Goal: Task Accomplishment & Management: Complete application form

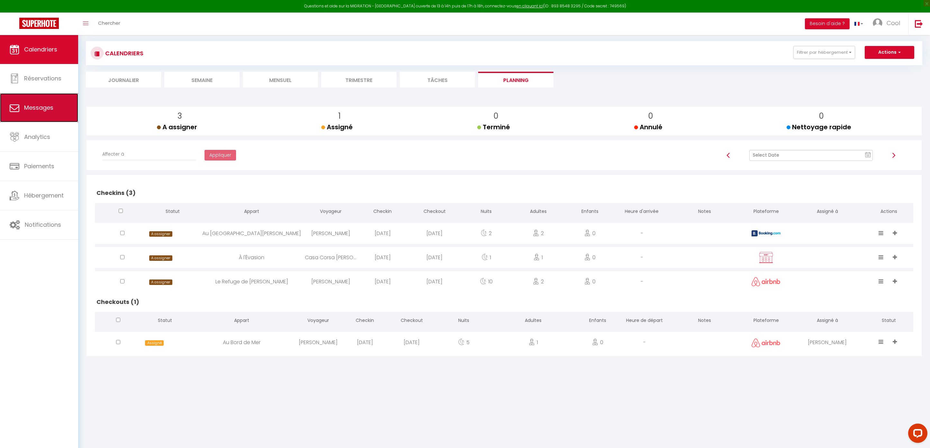
click at [48, 120] on link "Messages" at bounding box center [39, 107] width 78 height 29
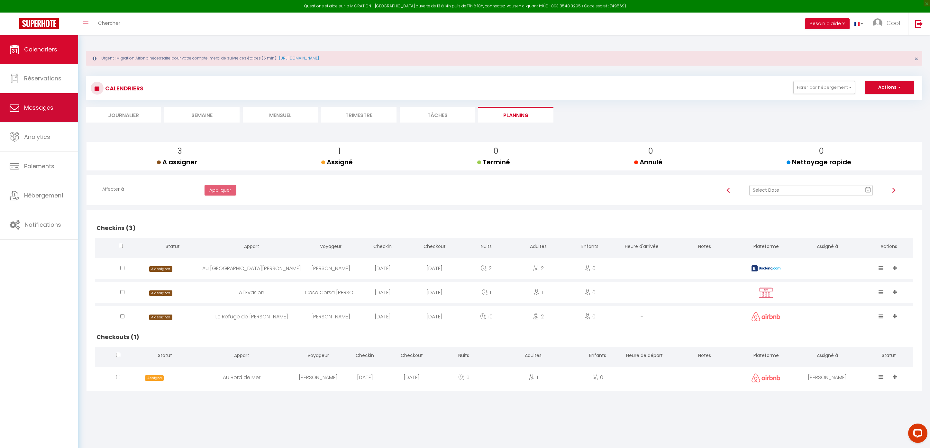
select select "message"
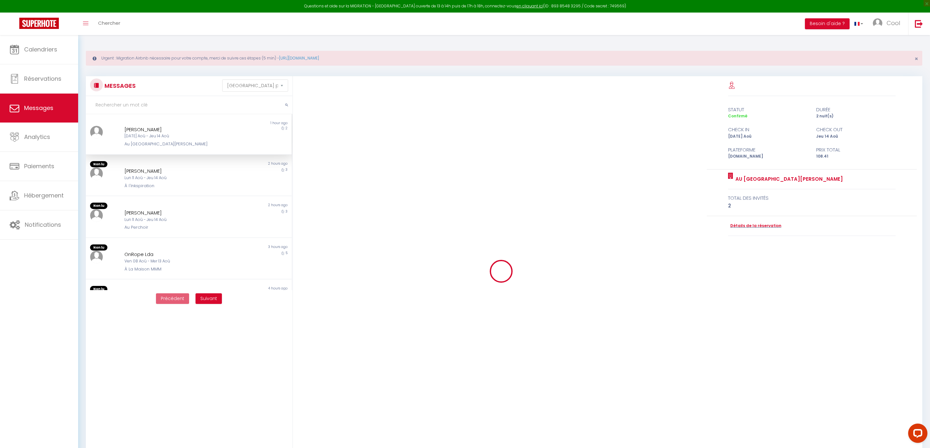
click at [180, 145] on div "Au [GEOGRAPHIC_DATA][PERSON_NAME]" at bounding box center [180, 144] width 112 height 6
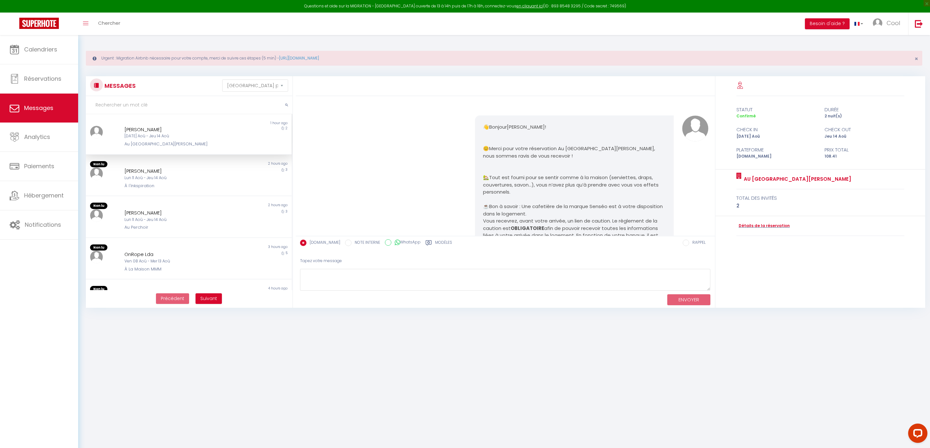
scroll to position [636, 0]
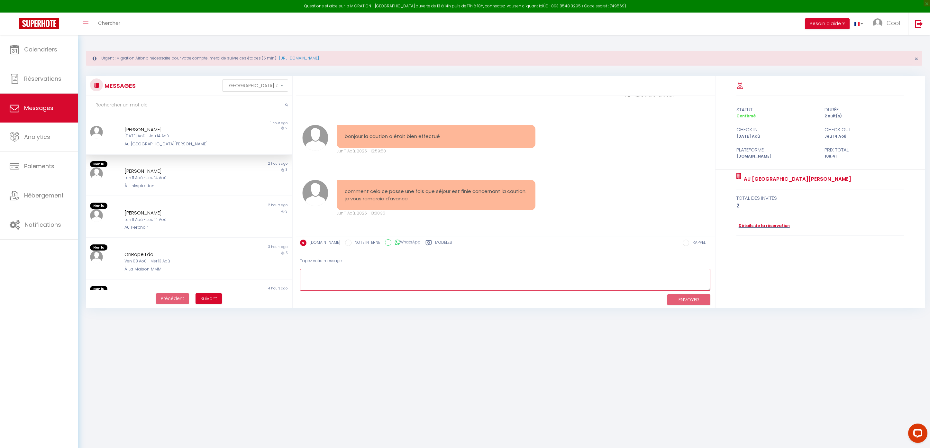
click at [340, 276] on textarea at bounding box center [505, 280] width 411 height 22
click at [344, 275] on textarea at bounding box center [505, 280] width 411 height 22
type textarea "Bonjour, Merci pour vos messages ! La caution vous sera rendu 24 h aprés votre …"
click at [674, 296] on button "ENVOYER" at bounding box center [688, 299] width 43 height 11
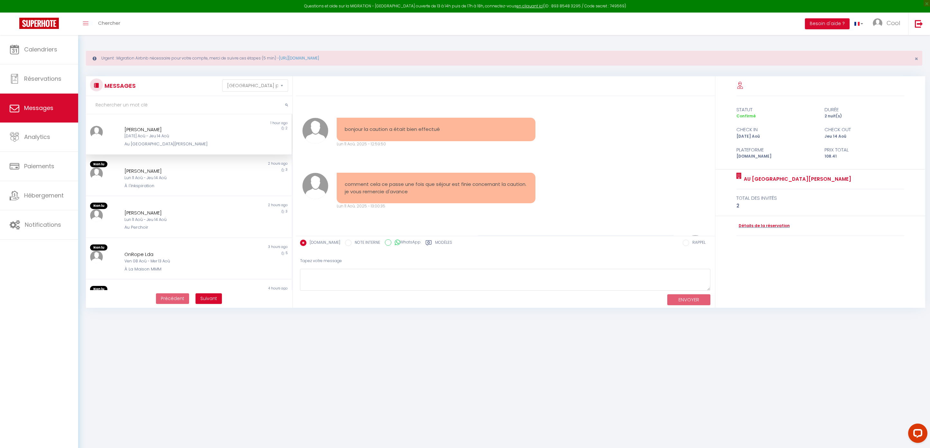
scroll to position [706, 0]
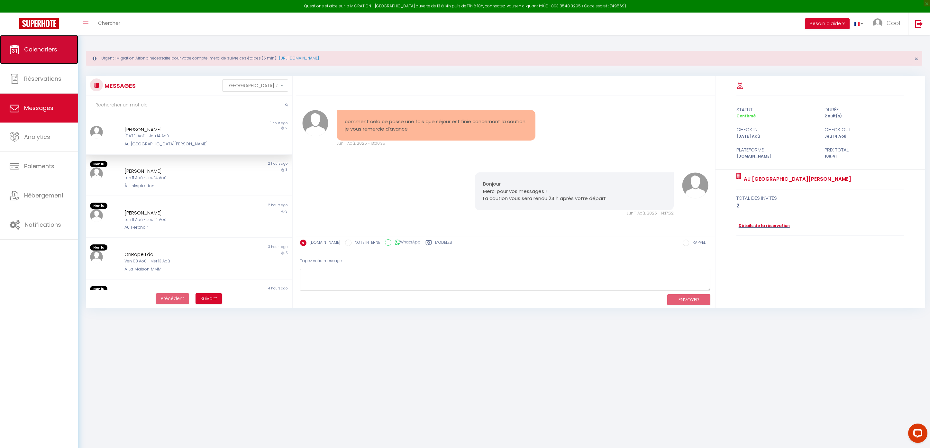
click at [30, 59] on link "Calendriers" at bounding box center [39, 49] width 78 height 29
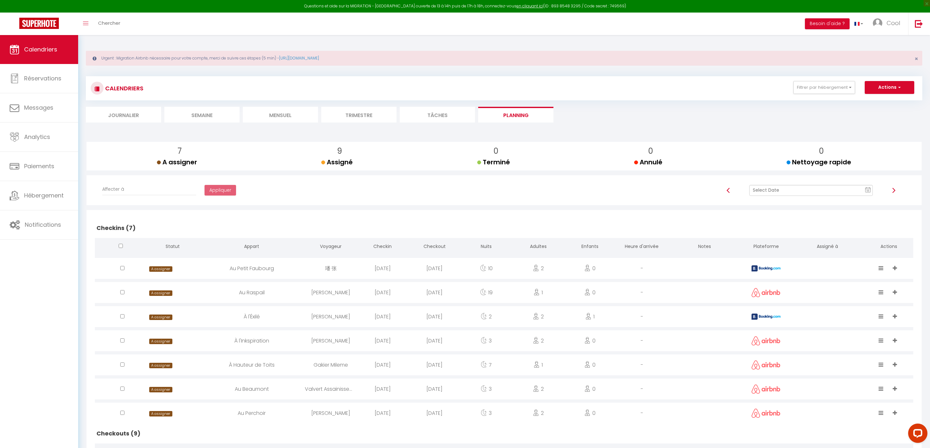
click at [348, 126] on section at bounding box center [504, 129] width 836 height 6
click at [353, 116] on li "Trimestre" at bounding box center [358, 115] width 75 height 16
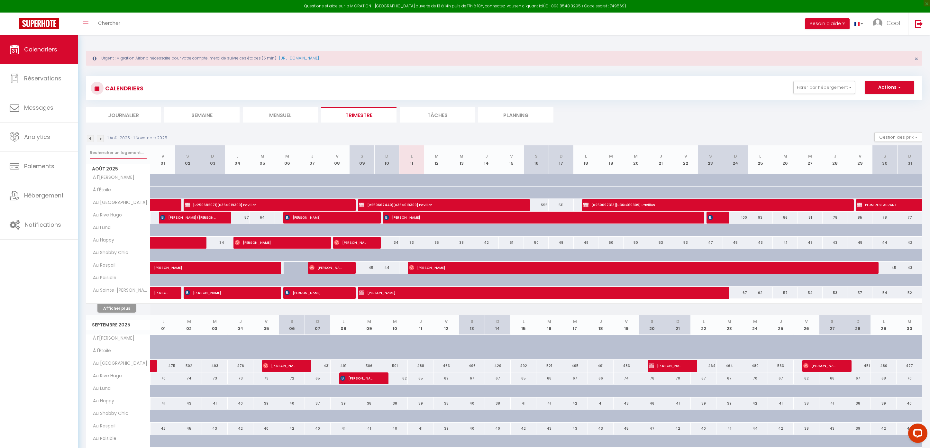
click at [109, 158] on div at bounding box center [118, 152] width 64 height 15
type input "straw"
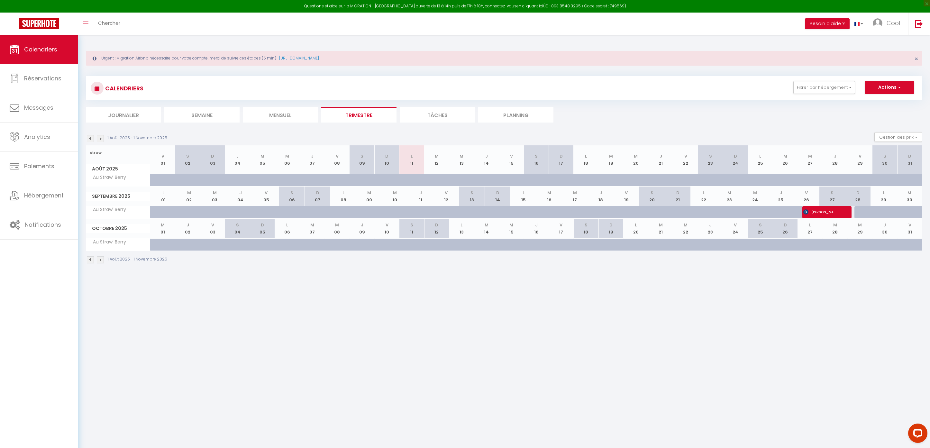
click at [160, 212] on div at bounding box center [172, 216] width 26 height 12
type input "81"
select select "1"
type input "Lun 01 Septembre 2025"
type input "[DATE]"
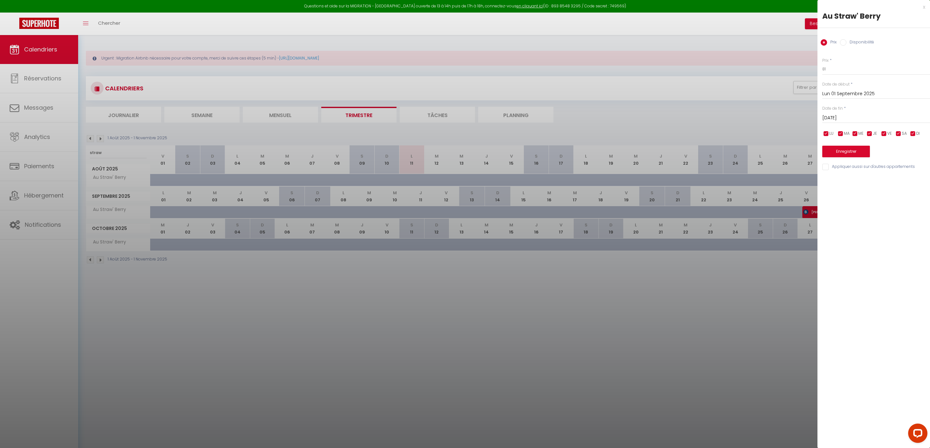
click at [854, 41] on label "Disponibilité" at bounding box center [860, 42] width 28 height 7
click at [846, 41] on input "Disponibilité" at bounding box center [843, 42] width 6 height 6
radio input "true"
radio input "false"
click at [845, 117] on input "[DATE]" at bounding box center [876, 118] width 108 height 8
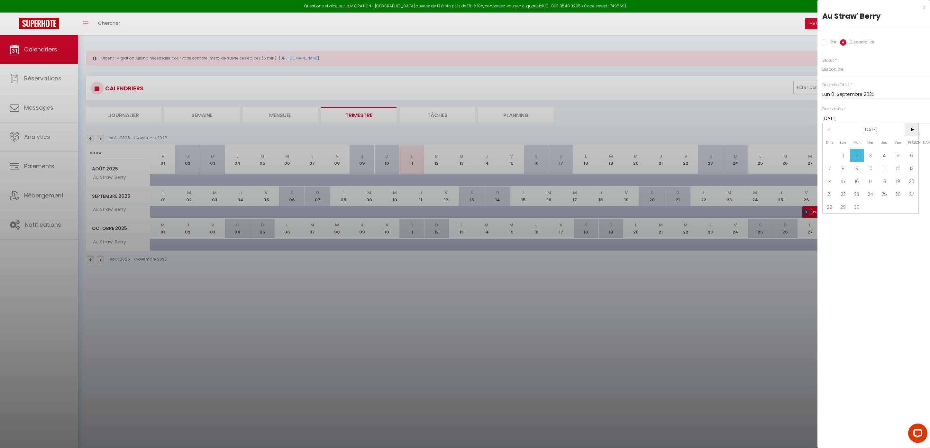
click at [909, 126] on span ">" at bounding box center [911, 129] width 14 height 13
click at [909, 131] on span ">" at bounding box center [911, 129] width 14 height 13
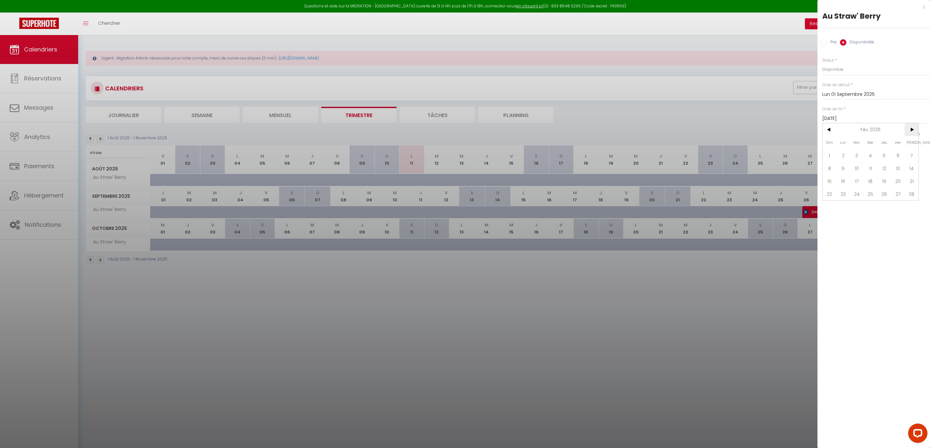
click at [909, 131] on span ">" at bounding box center [911, 129] width 14 height 13
click at [885, 206] on span "30" at bounding box center [884, 206] width 14 height 13
type input "Jeu 30 Avril 2026"
click at [839, 158] on div "Prix * 81 Statut * Disponible Indisponible Date de début * [DATE] < [DATE] > Di…" at bounding box center [873, 111] width 113 height 122
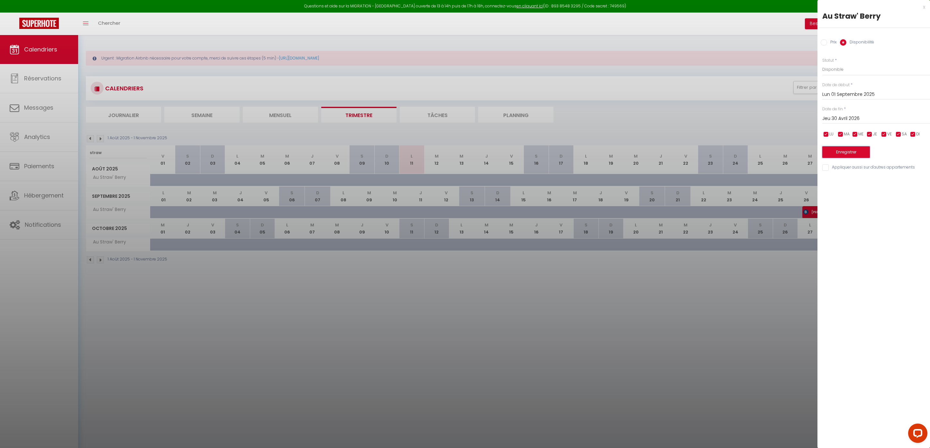
click at [842, 156] on button "Enregistrer" at bounding box center [846, 152] width 48 height 12
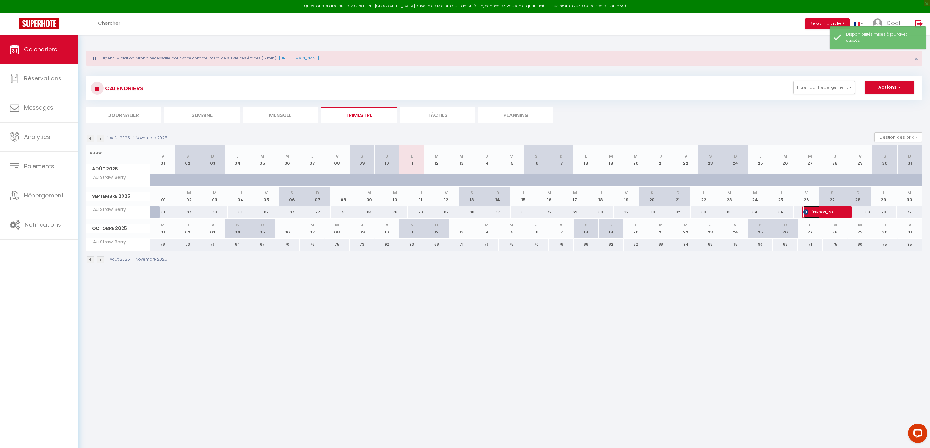
click at [820, 212] on span "[PERSON_NAME]" at bounding box center [819, 212] width 33 height 12
select select "OK"
select select "KO"
select select "0"
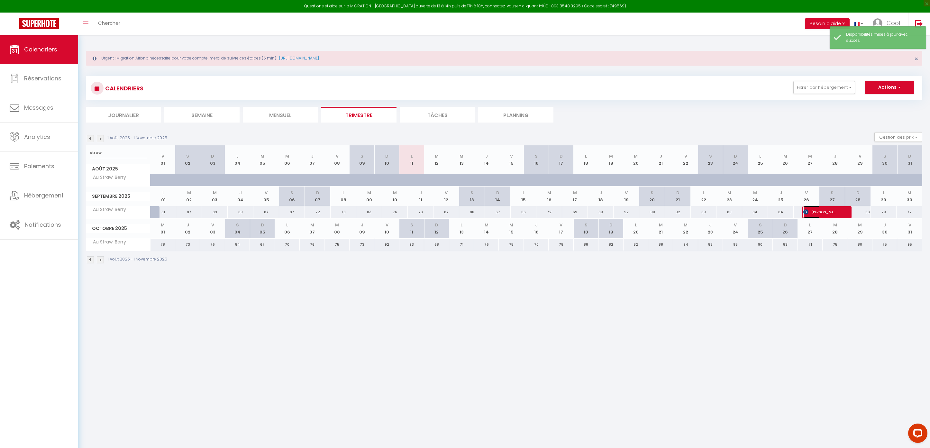
select select "1"
select select
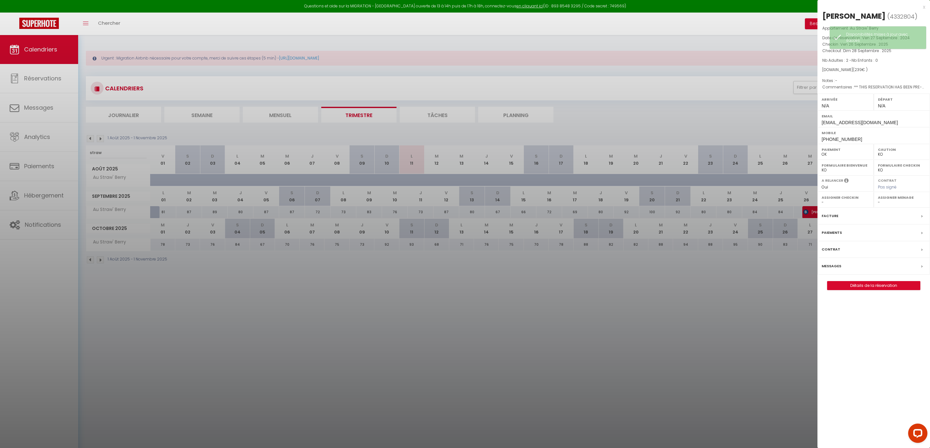
click at [805, 212] on div at bounding box center [465, 224] width 930 height 448
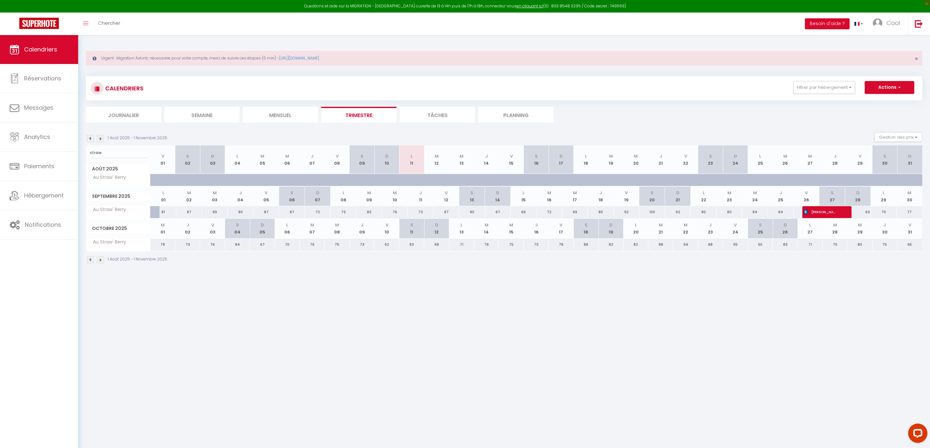
click at [496, 118] on li "Planning" at bounding box center [515, 115] width 75 height 16
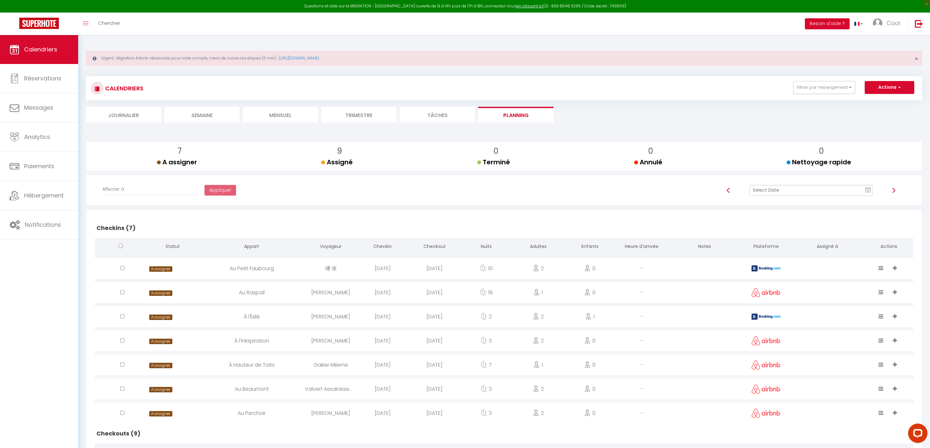
click at [341, 114] on li "Trimestre" at bounding box center [358, 115] width 75 height 16
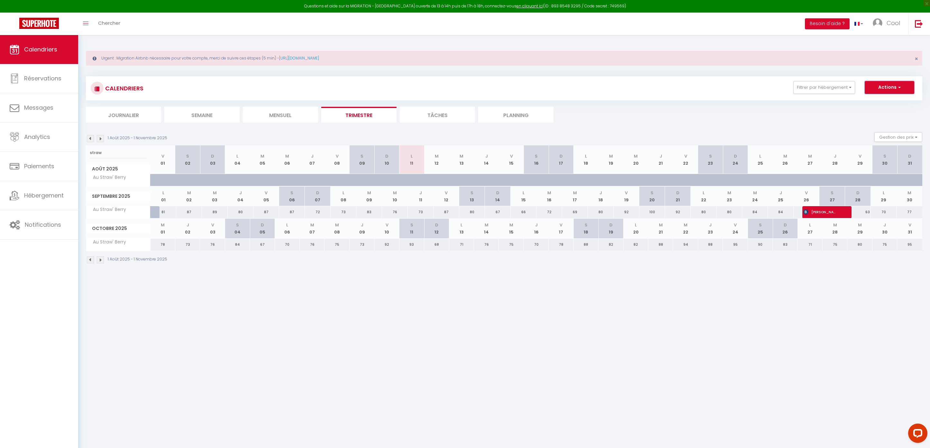
click at [890, 86] on button "Actions" at bounding box center [890, 87] width 50 height 13
click at [885, 102] on link "Nouvelle réservation" at bounding box center [883, 102] width 56 height 10
select select
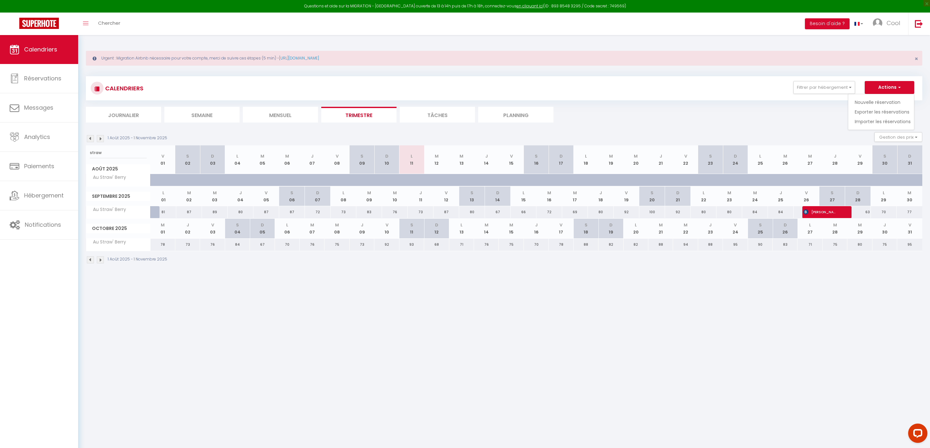
select select
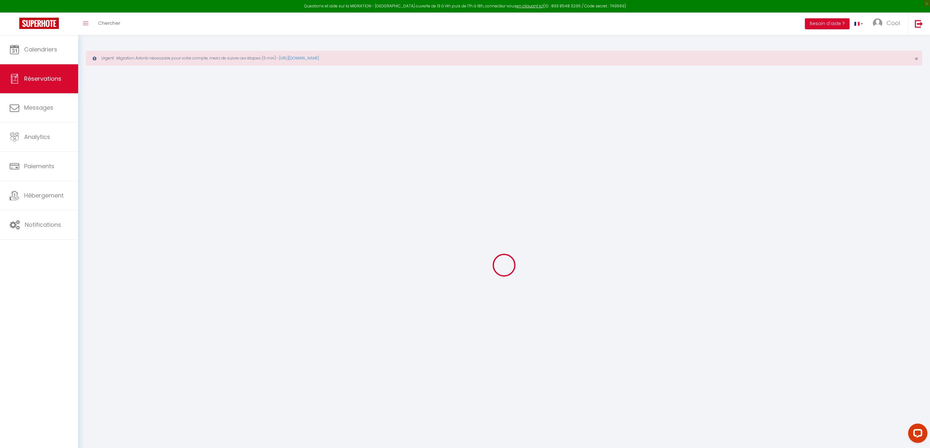
select select
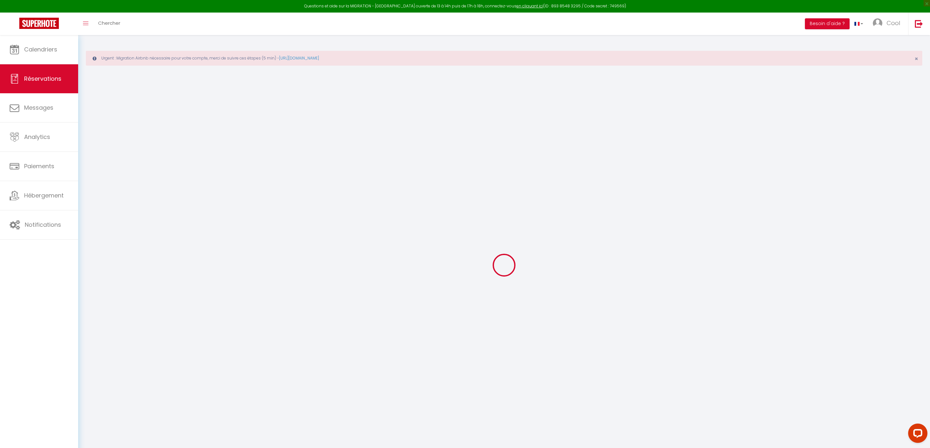
select select
checkbox input "false"
select select
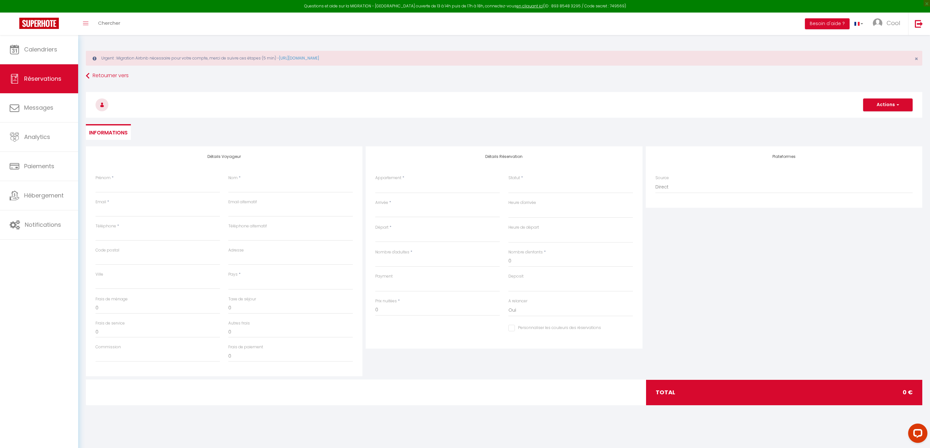
select select
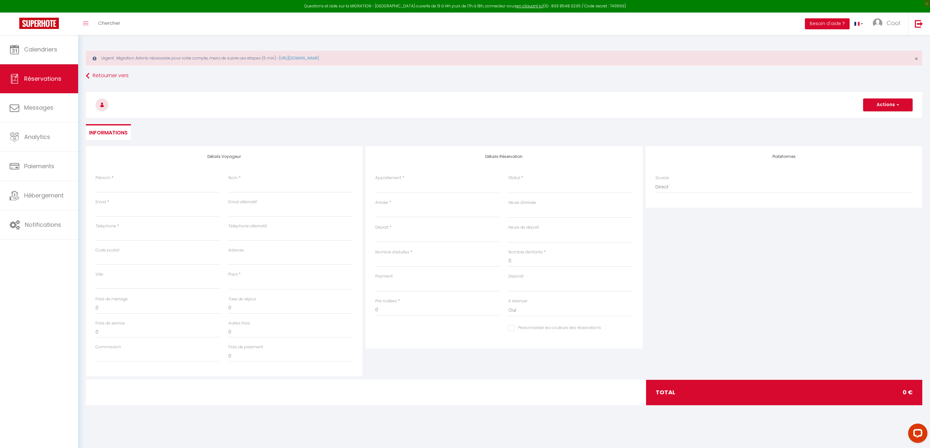
checkbox input "false"
select select
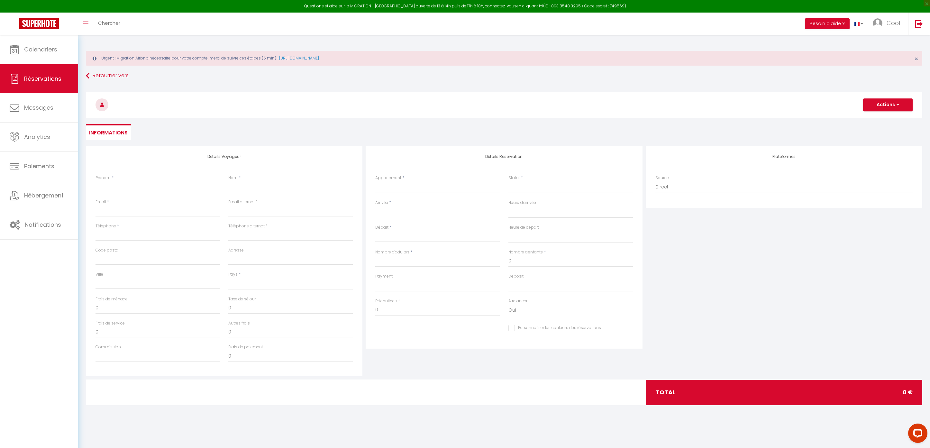
select select
checkbox input "false"
select select
click at [431, 183] on select "Au Dolce Vita Au Nid Au clos des aubrys [GEOGRAPHIC_DATA] Au [PERSON_NAME] À l'…" at bounding box center [437, 187] width 124 height 12
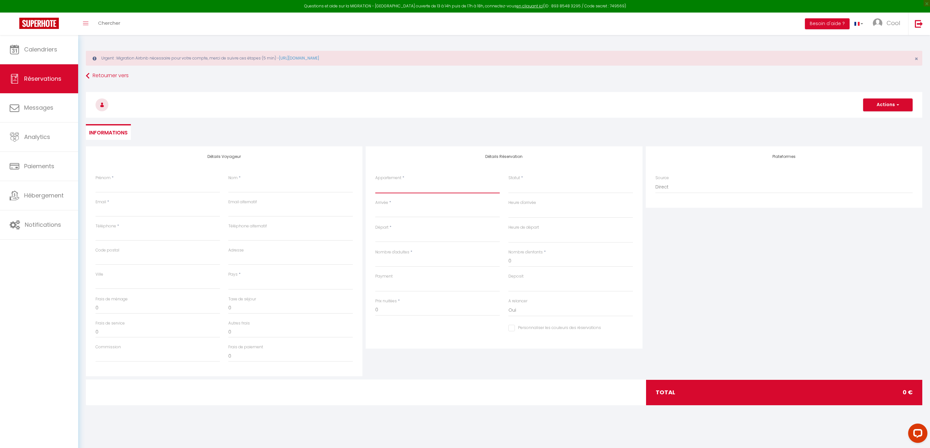
select select "17227"
select select
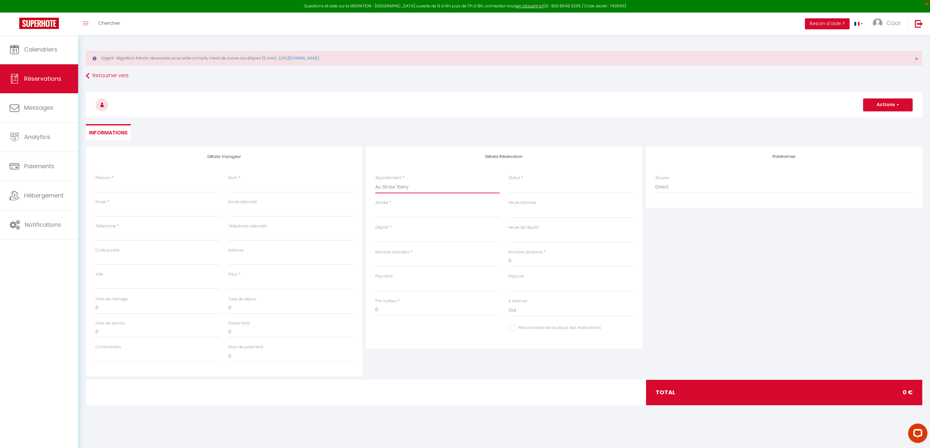
select select
checkbox input "false"
click at [423, 212] on input "Arrivée" at bounding box center [437, 212] width 124 height 8
select select
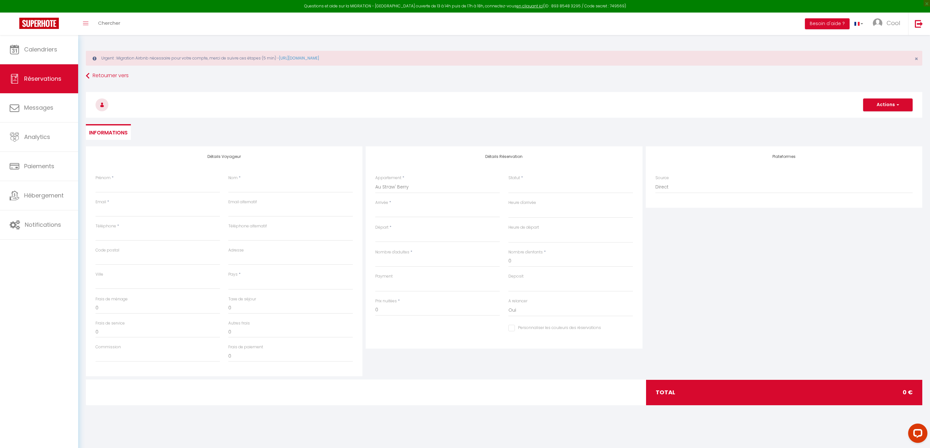
select select
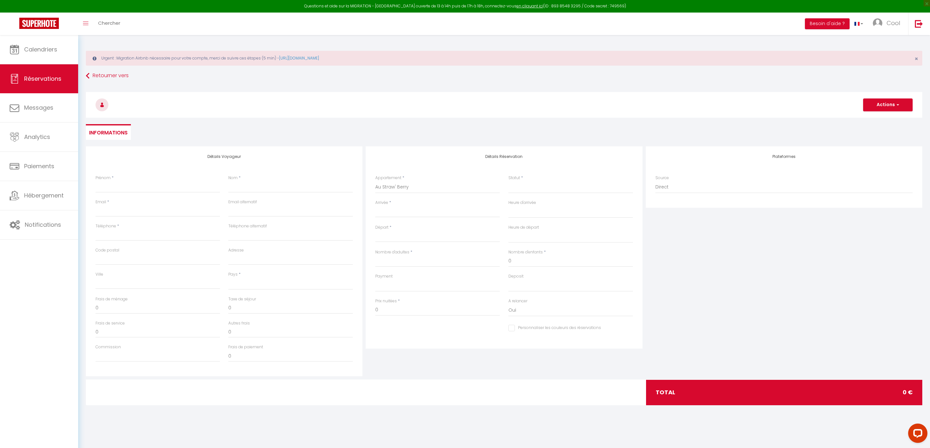
checkbox input "false"
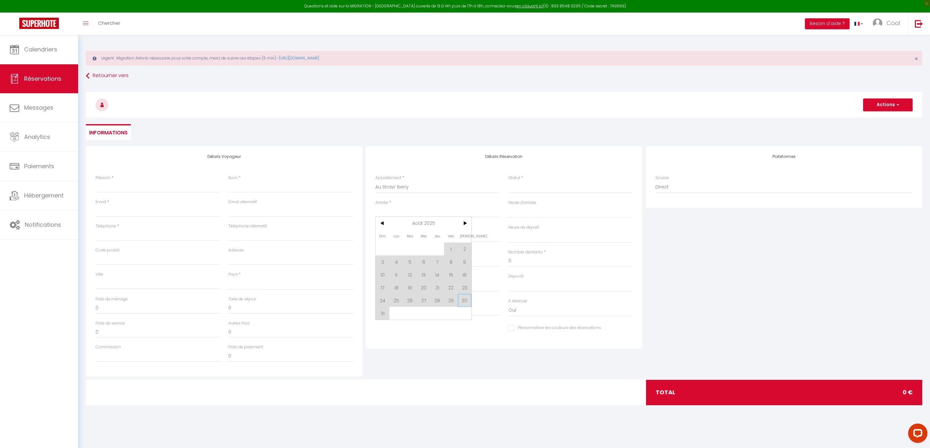
click at [458, 303] on span "30" at bounding box center [465, 300] width 14 height 13
select select
type input "[DATE]"
select select
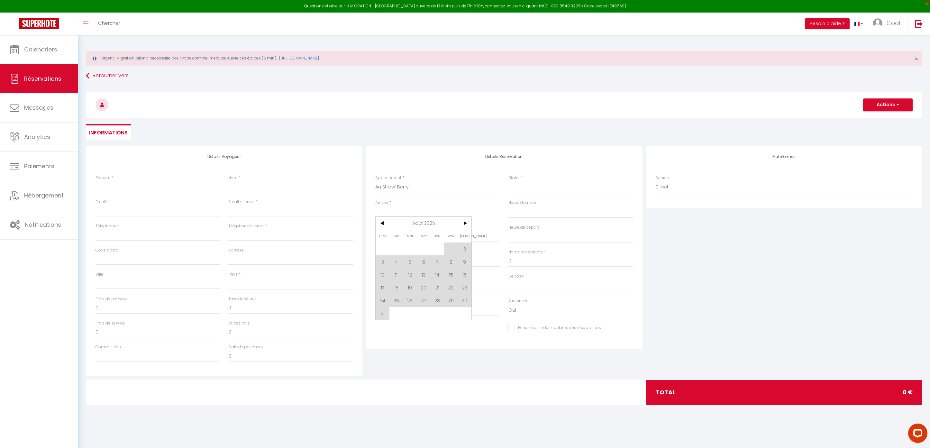
type input "Dim 31 Août 2025"
select select
checkbox input "false"
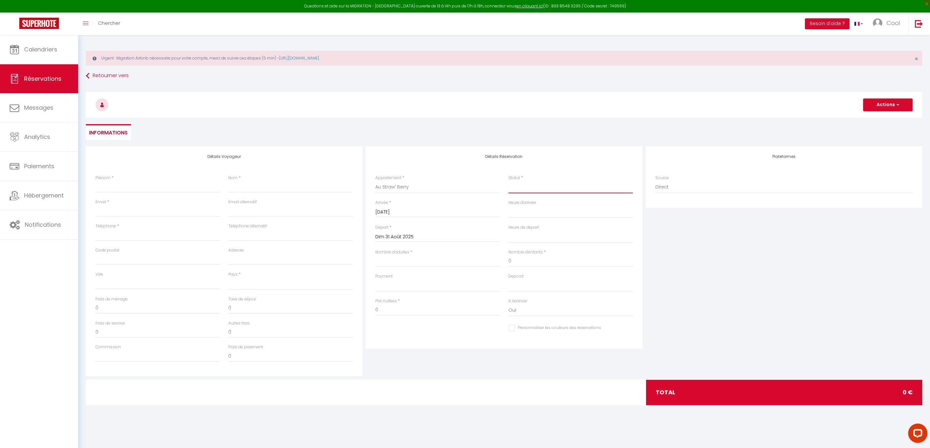
click at [526, 187] on select "Confirmé Non Confirmé [PERSON_NAME] par le voyageur No Show Request" at bounding box center [570, 187] width 124 height 12
select select "1"
select select
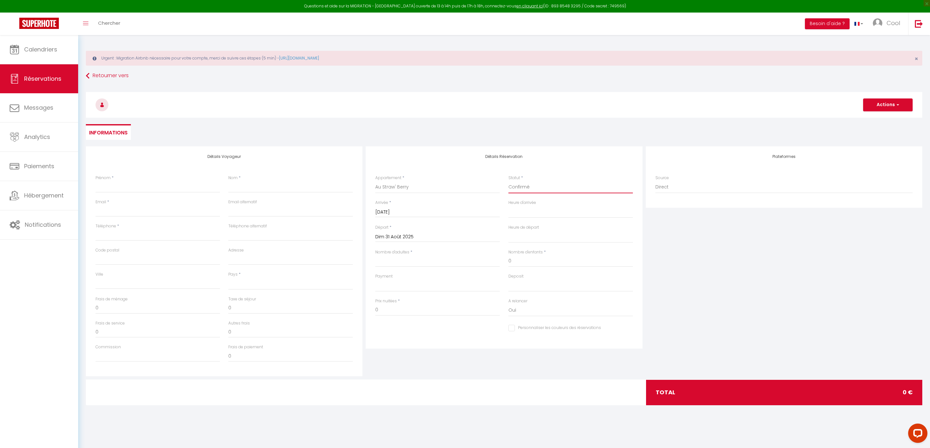
select select
checkbox input "false"
click at [128, 193] on div "Prénom *" at bounding box center [157, 187] width 133 height 24
click at [130, 190] on input "Prénom" at bounding box center [157, 187] width 124 height 12
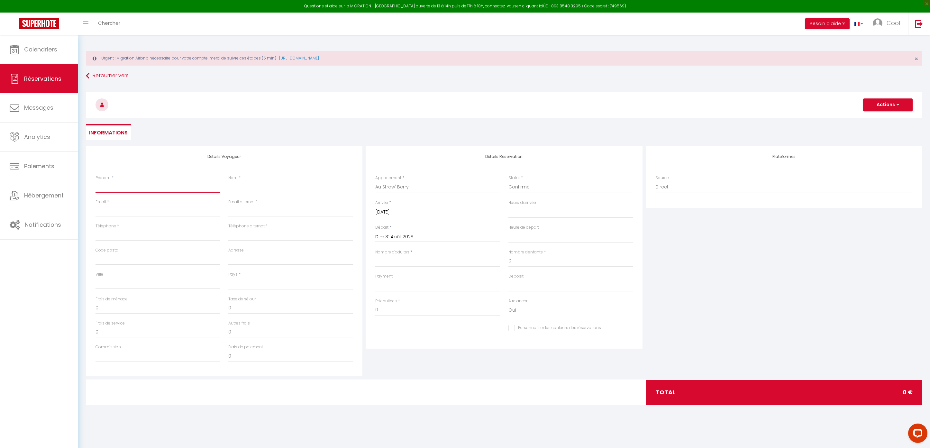
type input "P"
select select
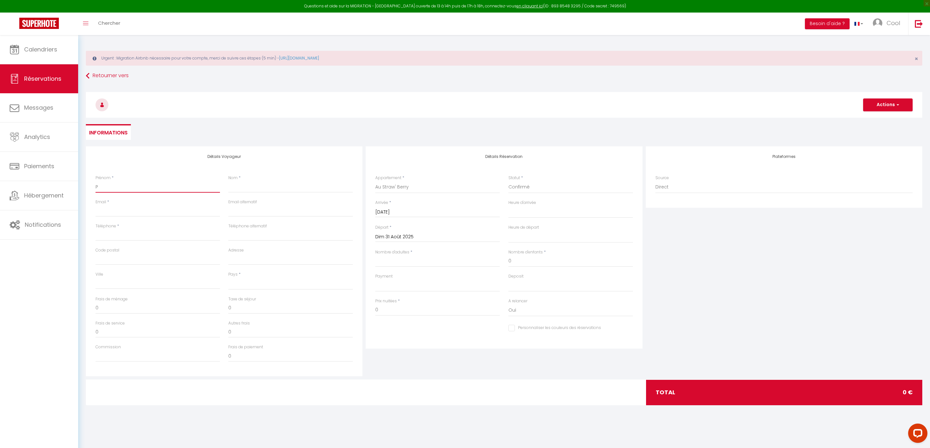
select select
checkbox input "false"
type input "Po"
select select
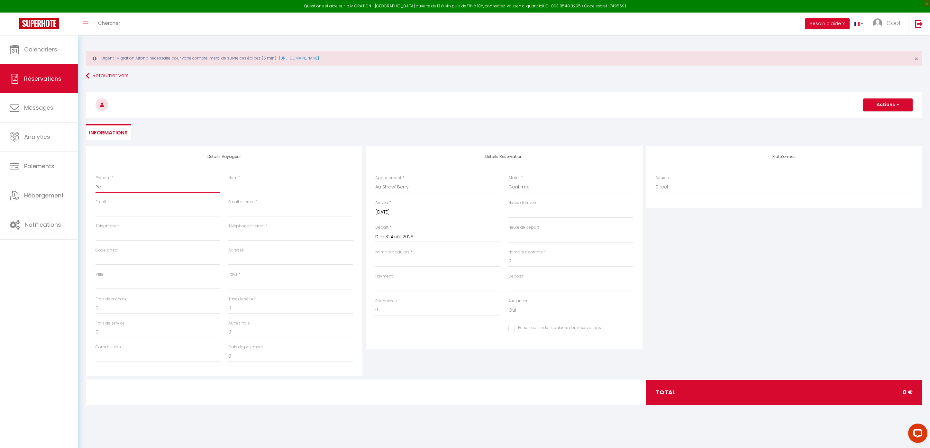
select select
checkbox input "false"
type input "Pou"
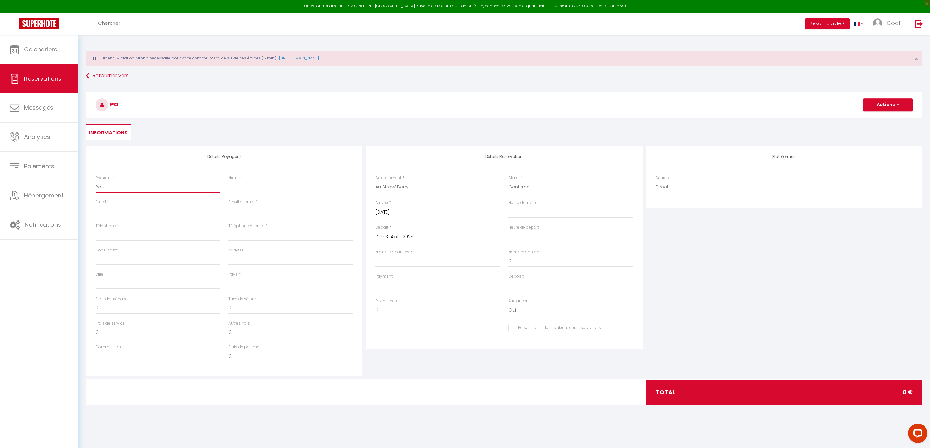
select select
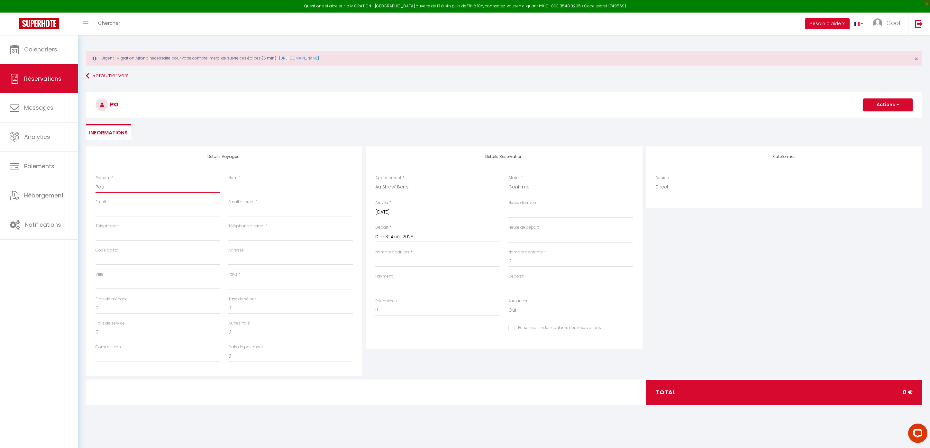
checkbox input "false"
type input "Pour"
select select
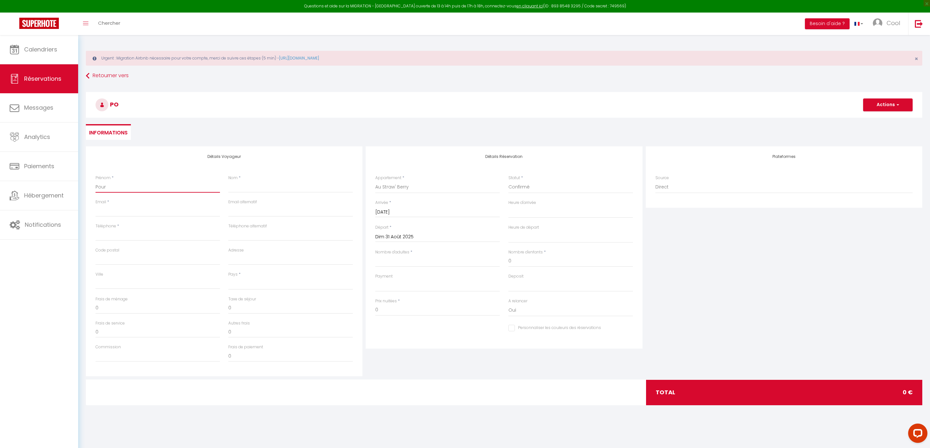
select select
checkbox input "false"
type input "Pour"
select select
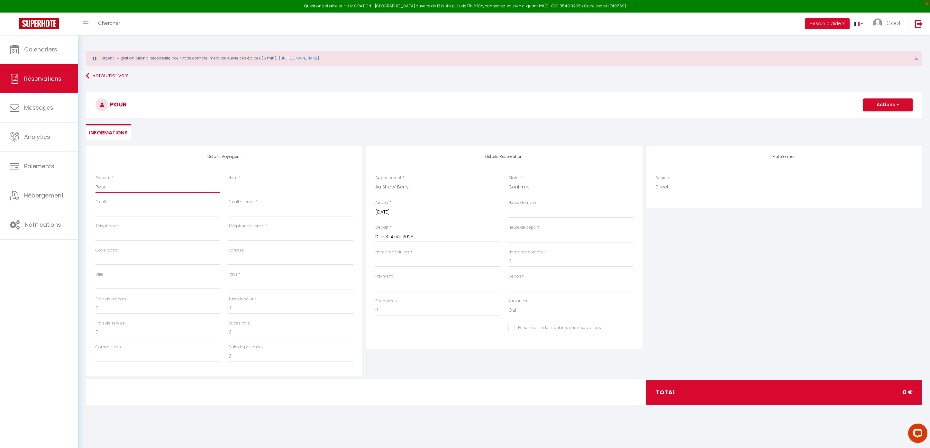
select select
checkbox input "false"
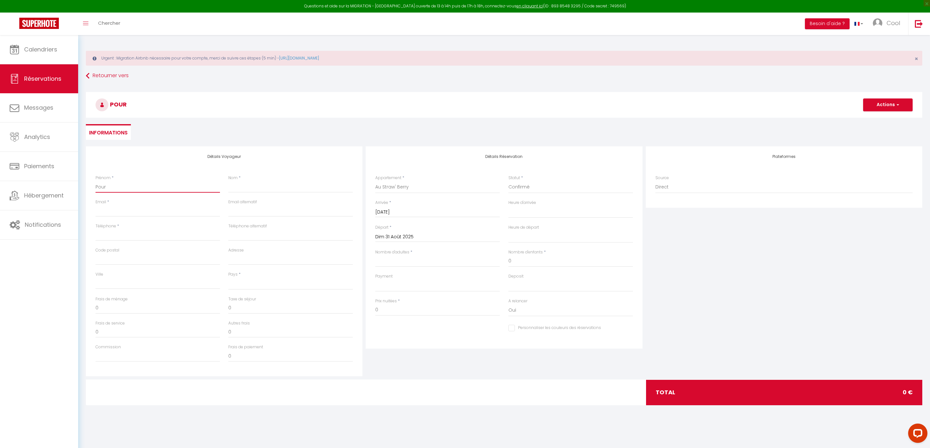
type input "Pour p"
select select
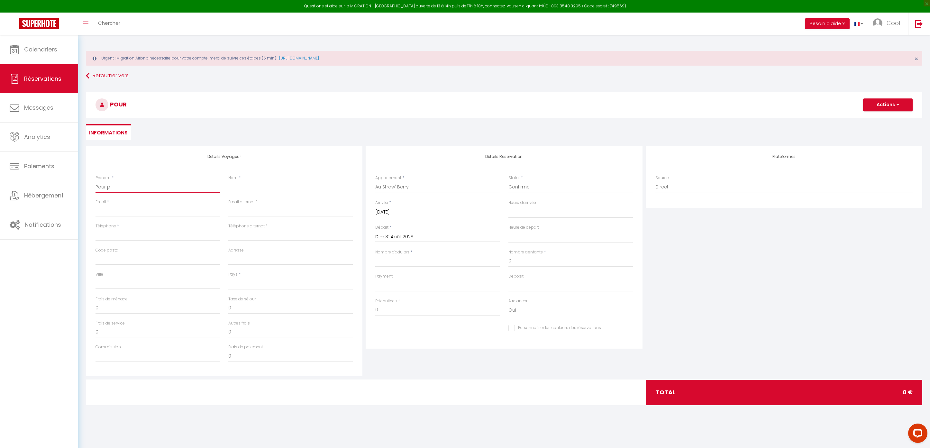
select select
checkbox input "false"
type input "Pour pr"
select select
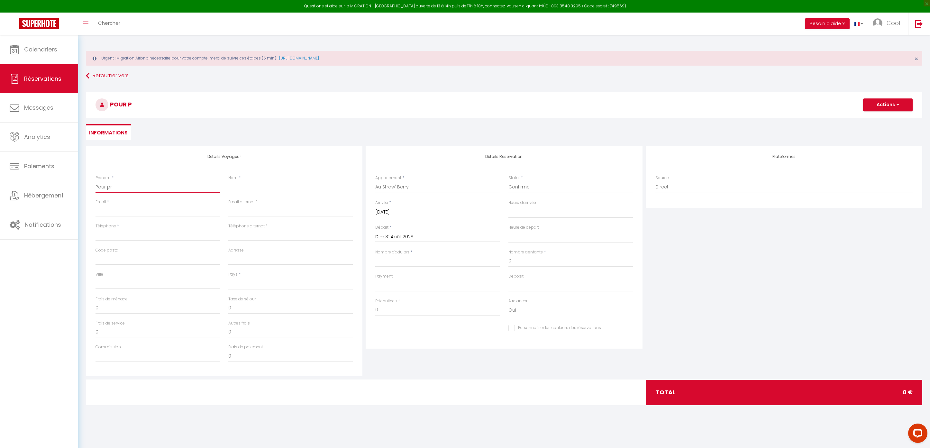
select select
checkbox input "false"
type input "Pour pre"
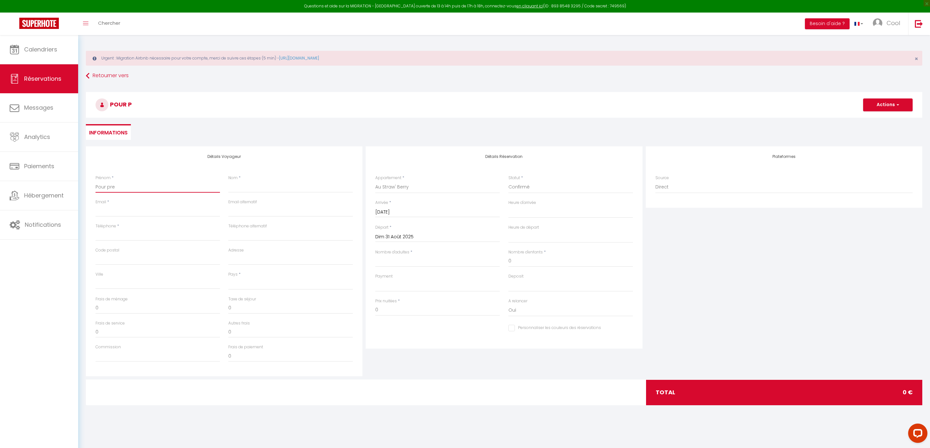
select select
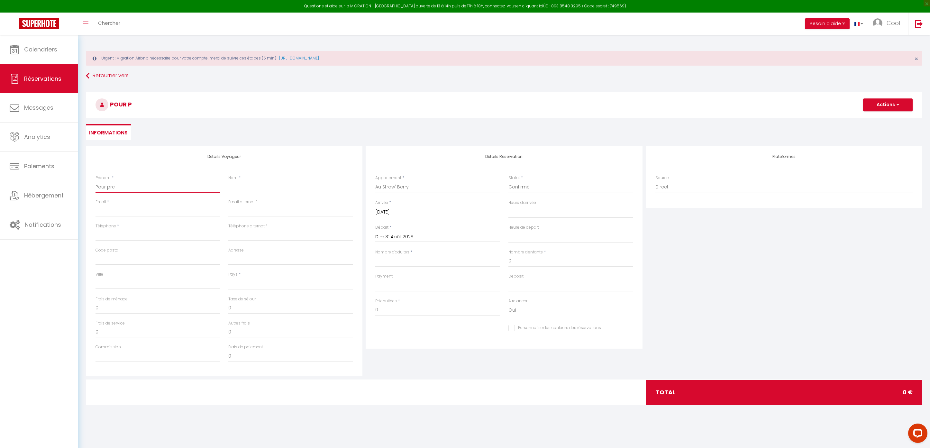
checkbox input "false"
type input "Pour pres"
select select
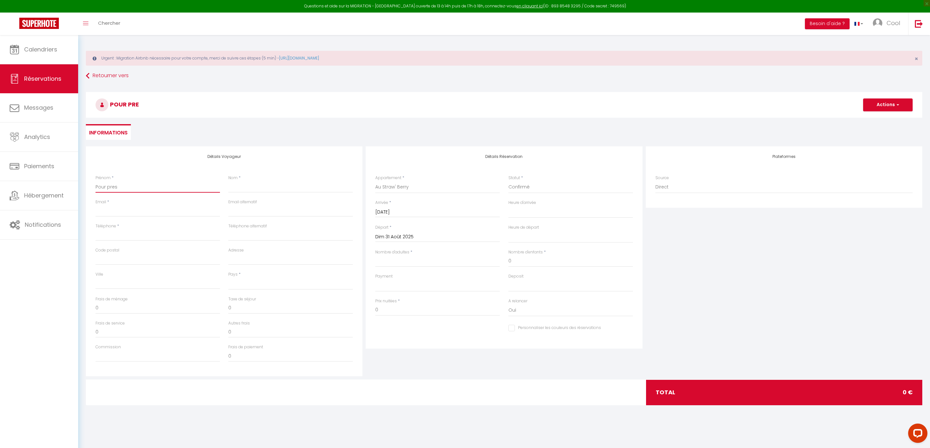
select select
checkbox input "false"
type input "Pour prest"
select select
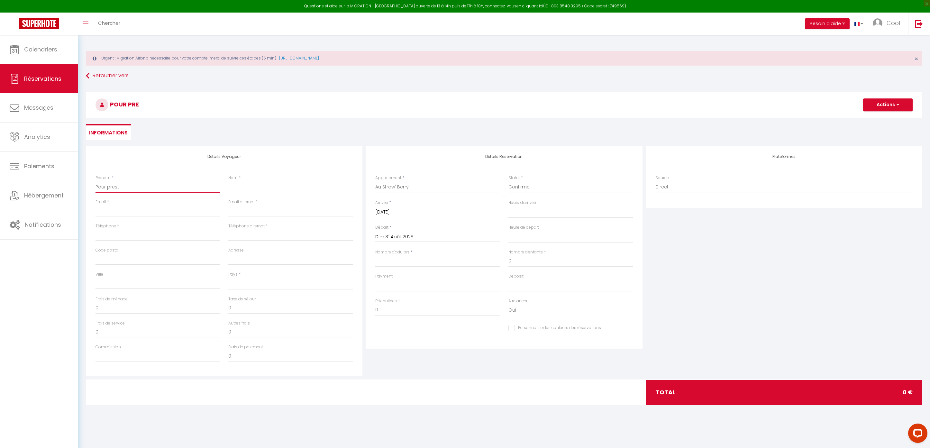
select select
checkbox input "false"
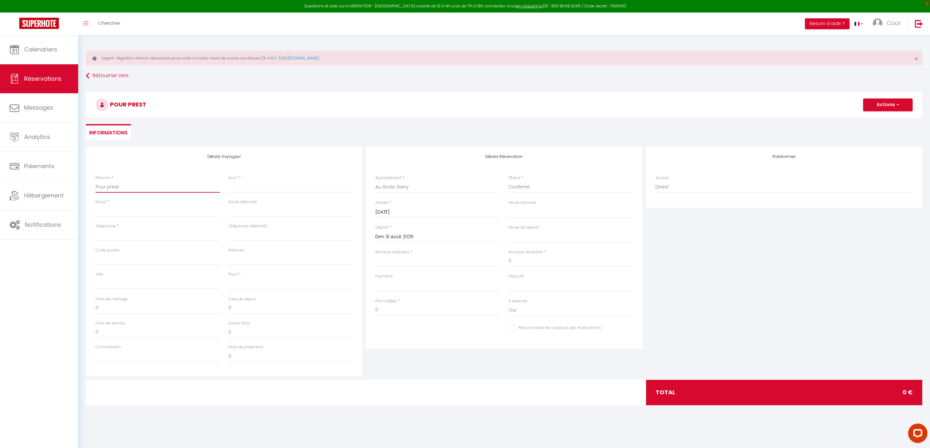
type input "Pour presta"
select select
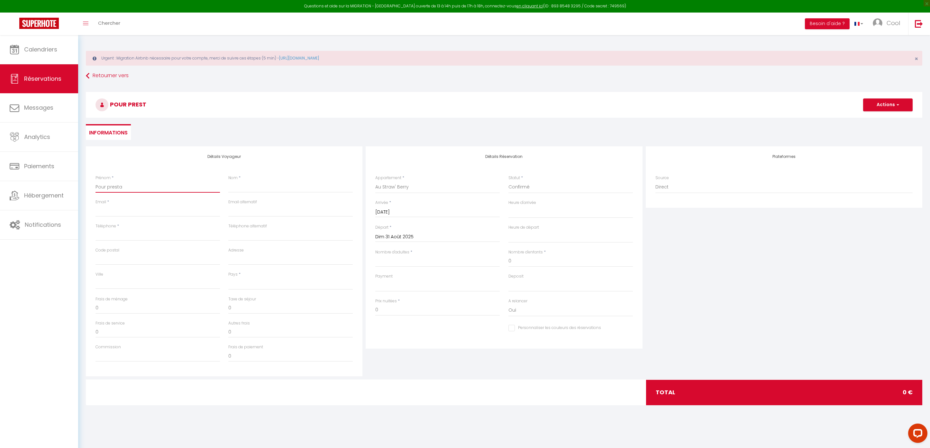
select select
checkbox input "false"
drag, startPoint x: 159, startPoint y: 188, endPoint x: 88, endPoint y: 189, distance: 71.1
click at [88, 189] on div "Détails Voyageur Prénom * Pour presta Nom * Email * Email alternatif Téléphone …" at bounding box center [224, 261] width 276 height 230
type input "Pour presta"
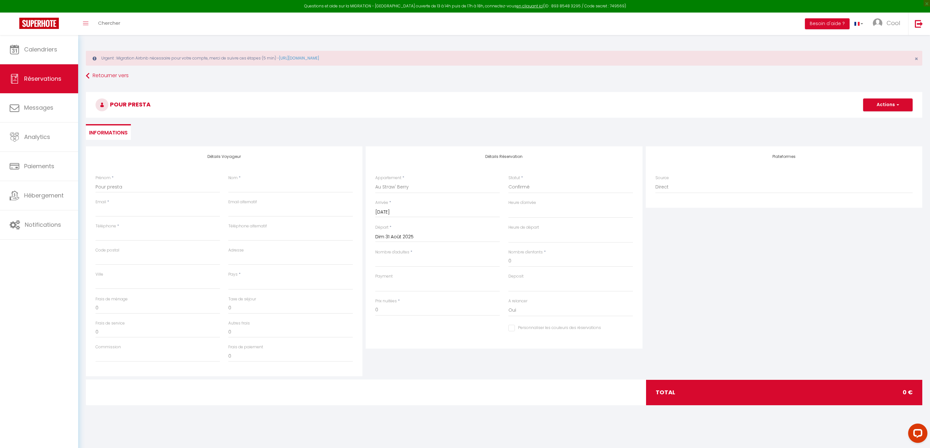
click at [396, 239] on input "Dim 31 Août 2025" at bounding box center [437, 237] width 124 height 8
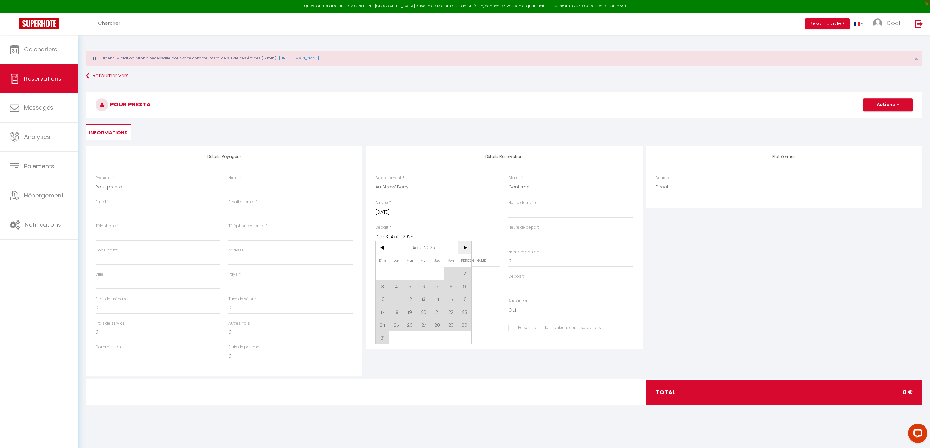
click at [467, 249] on span ">" at bounding box center [465, 247] width 14 height 13
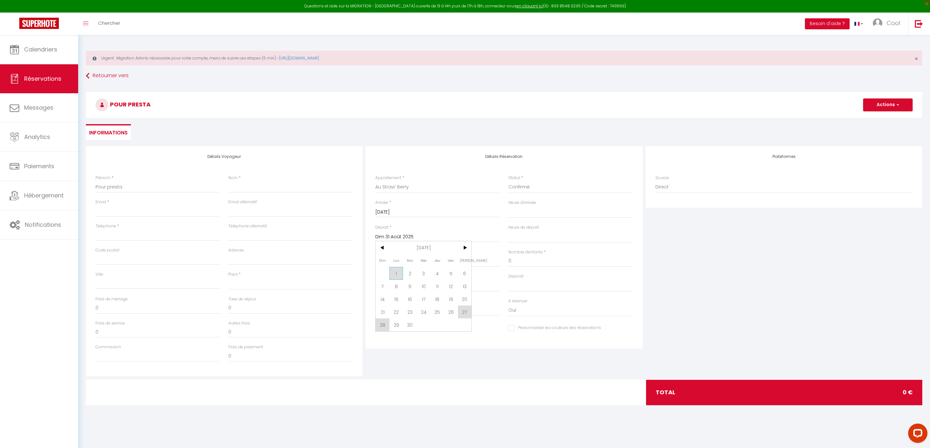
click at [394, 271] on span "1" at bounding box center [396, 273] width 14 height 13
select select
type input "Lun 01 Septembre 2025"
select select
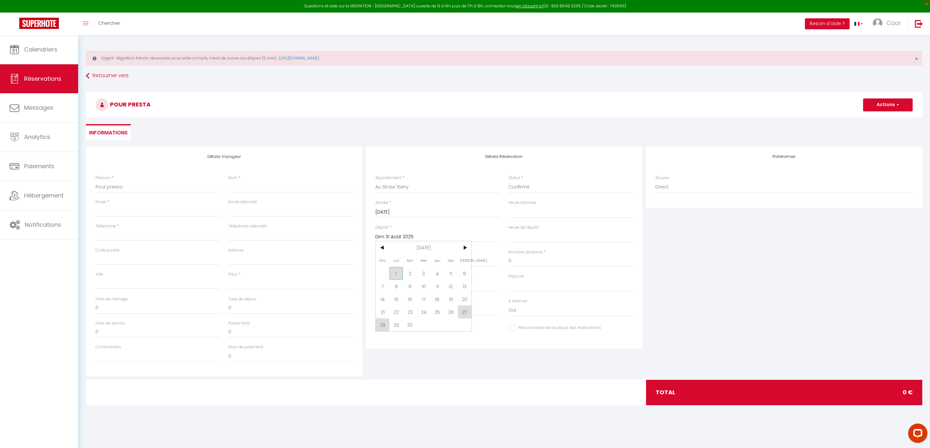
select select
checkbox input "false"
click at [402, 210] on input "[DATE]" at bounding box center [437, 212] width 124 height 8
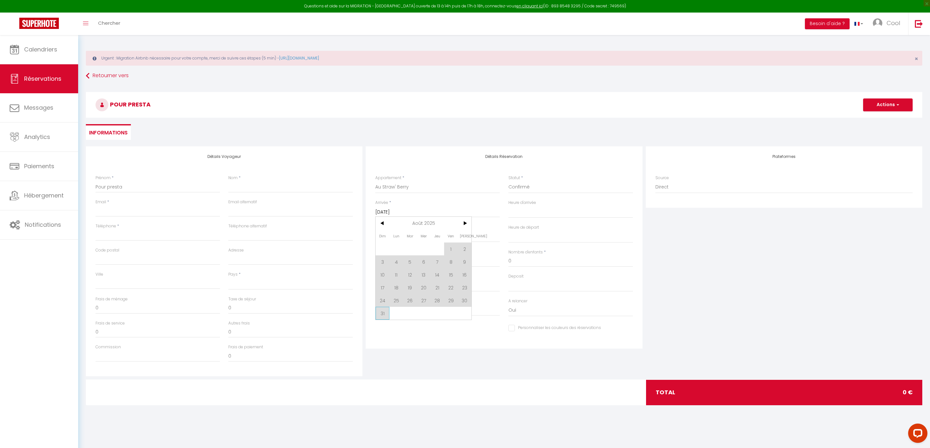
click at [379, 314] on span "31" at bounding box center [383, 313] width 14 height 13
select select
type input "Dim 31 Août 2025"
select select
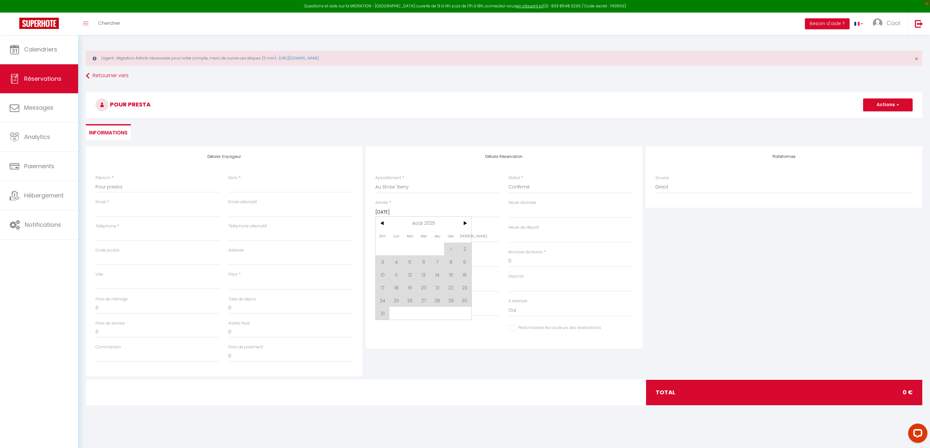
select select
checkbox input "false"
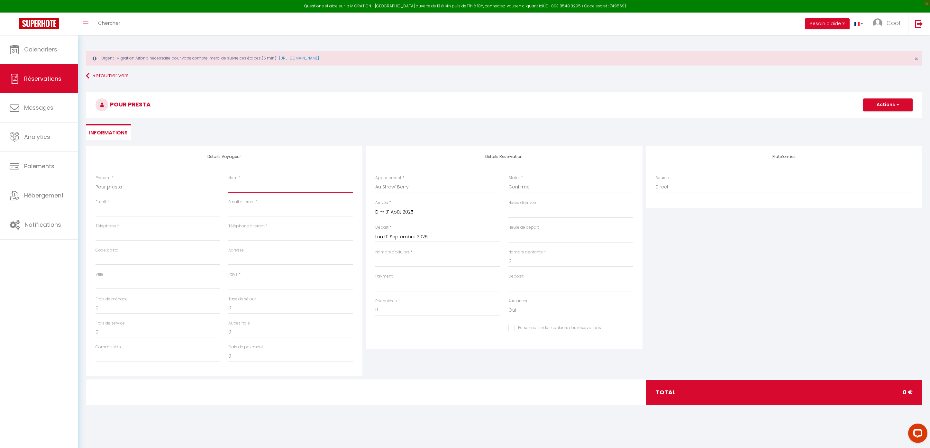
click at [260, 186] on input "Nom" at bounding box center [290, 187] width 124 height 12
type input "p"
select select
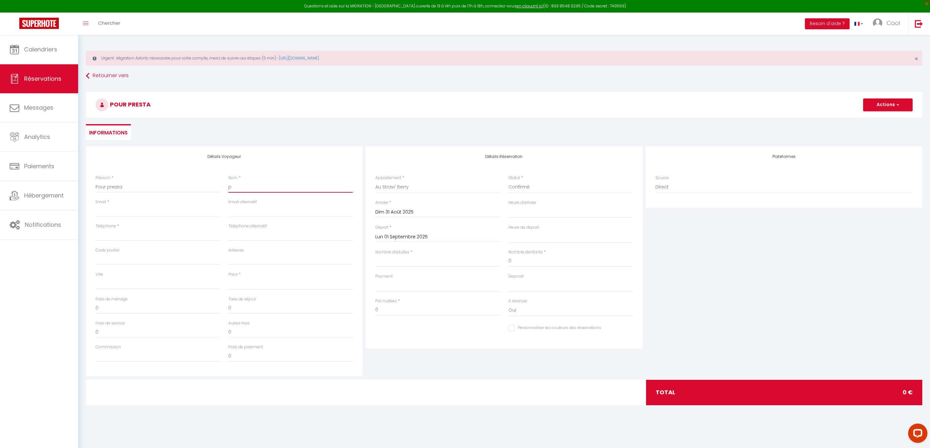
select select
checkbox input "false"
type input "po"
select select
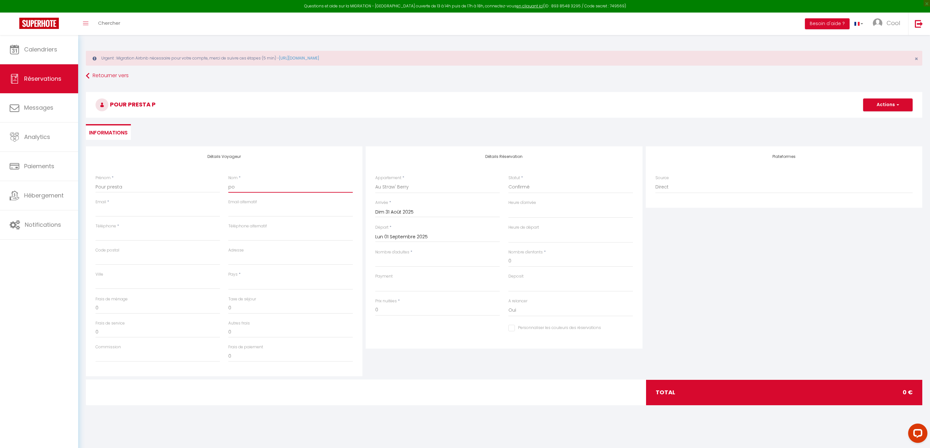
select select
checkbox input "false"
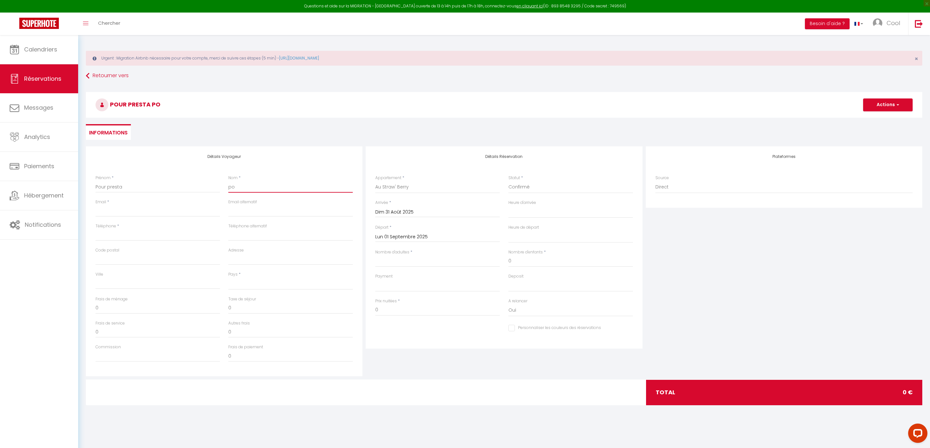
type input "pou"
select select
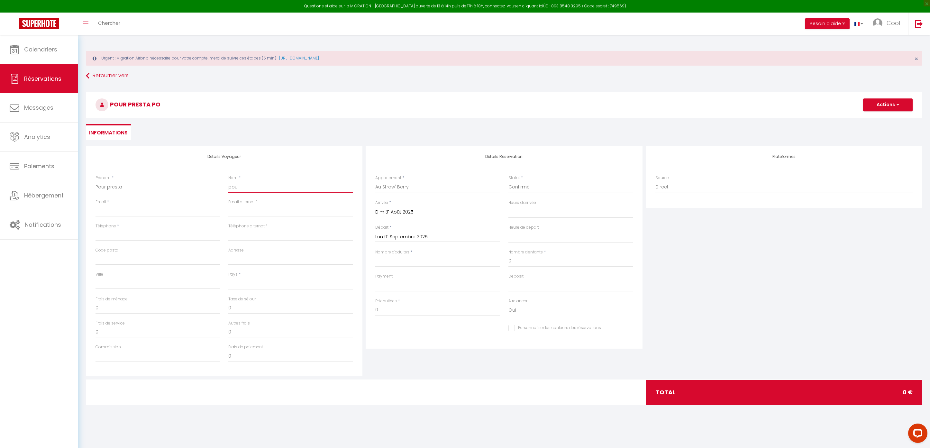
select select
checkbox input "false"
type input "pour"
select select
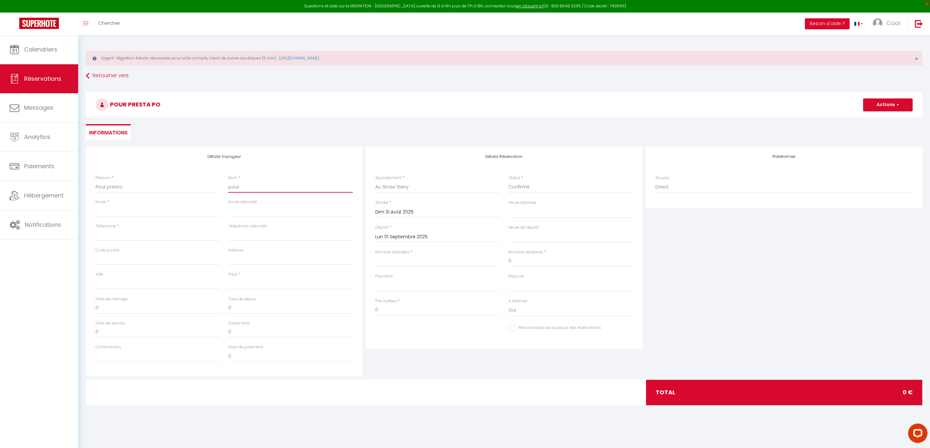
select select
checkbox input "false"
type input "pour"
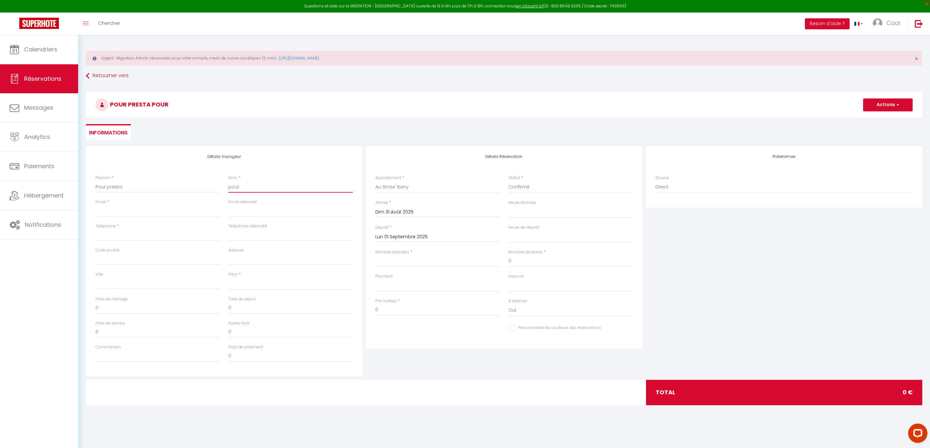
select select
click at [176, 204] on div "Email *" at bounding box center [157, 208] width 124 height 18
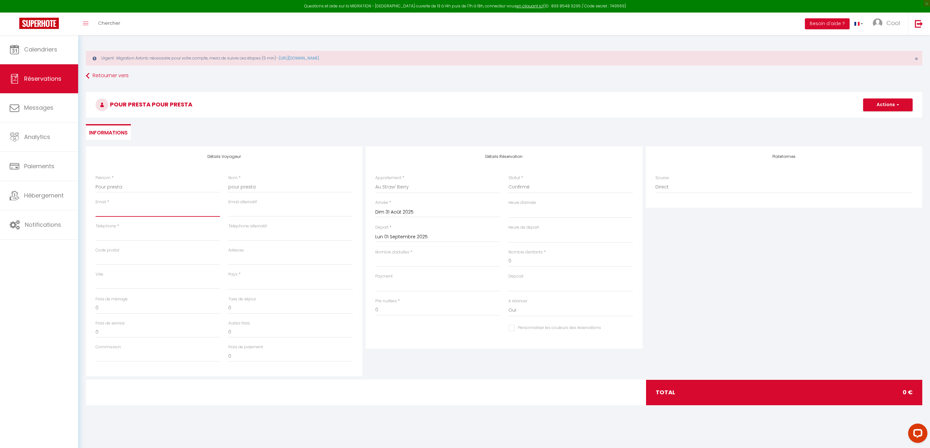
click at [172, 209] on input "Email client" at bounding box center [157, 211] width 124 height 12
click at [147, 232] on input "Téléphone" at bounding box center [157, 235] width 124 height 12
drag, startPoint x: 159, startPoint y: 236, endPoint x: 131, endPoint y: 236, distance: 27.3
click at [131, 236] on input "0781742563" at bounding box center [157, 235] width 124 height 12
drag, startPoint x: 293, startPoint y: 213, endPoint x: 217, endPoint y: 211, distance: 75.3
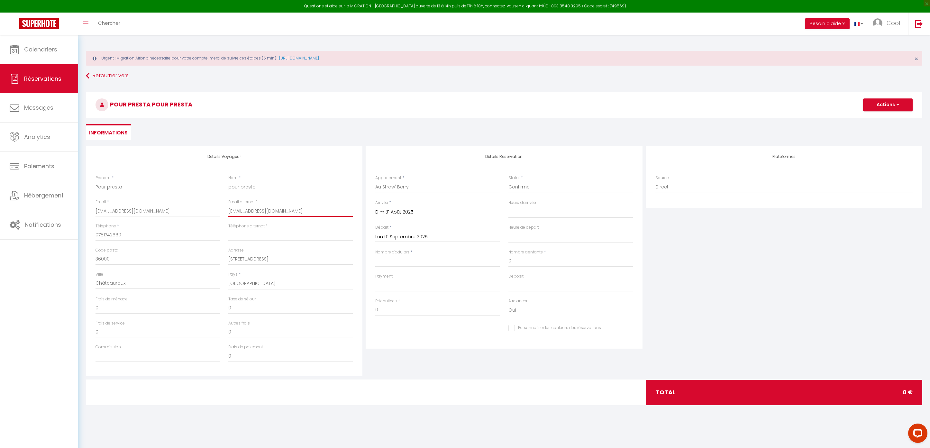
click at [217, 210] on div "Email * [EMAIL_ADDRESS][DOMAIN_NAME] Email alternatif [EMAIL_ADDRESS][DOMAIN_NA…" at bounding box center [224, 211] width 266 height 24
click at [288, 378] on div "Détails Voyageur Prénom * Pour presta Nom * pour presta Email * [EMAIL_ADDRESS]…" at bounding box center [504, 262] width 836 height 233
click at [882, 101] on button "Actions" at bounding box center [888, 104] width 50 height 13
click at [872, 117] on link "Enregistrer" at bounding box center [881, 119] width 51 height 8
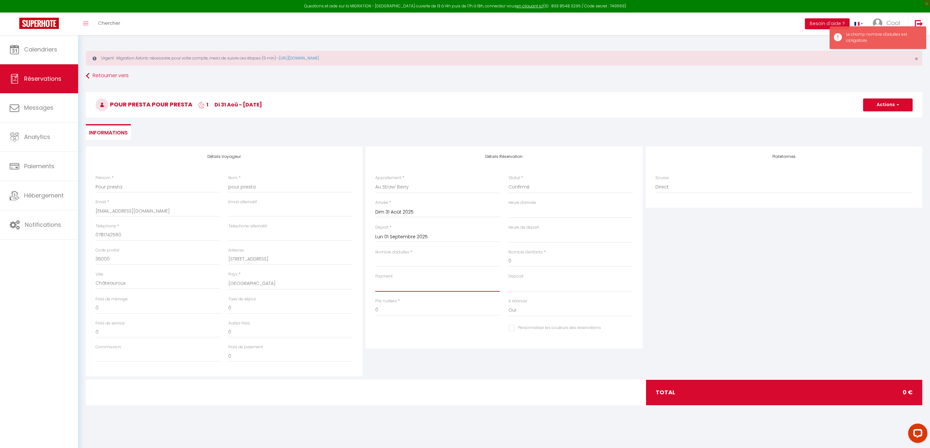
click at [435, 288] on select "OK KO" at bounding box center [437, 285] width 124 height 12
drag, startPoint x: 435, startPoint y: 288, endPoint x: 437, endPoint y: 259, distance: 29.0
click at [437, 259] on input "Nombre d'adultes" at bounding box center [437, 261] width 124 height 12
click at [639, 260] on div "Détails Réservation Appartement * Au Dolce Vita Au Nid Au clos des aubrys Au [G…" at bounding box center [504, 247] width 276 height 202
click at [881, 105] on button "Actions" at bounding box center [888, 104] width 50 height 13
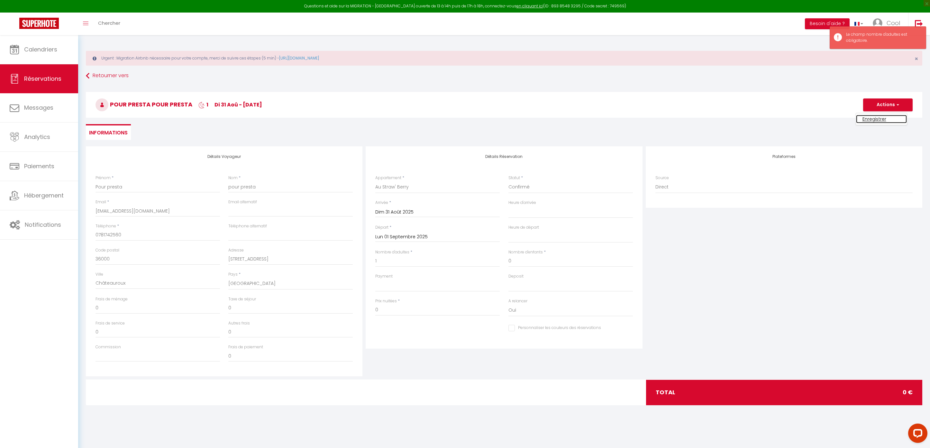
click at [870, 123] on link "Enregistrer" at bounding box center [881, 119] width 51 height 8
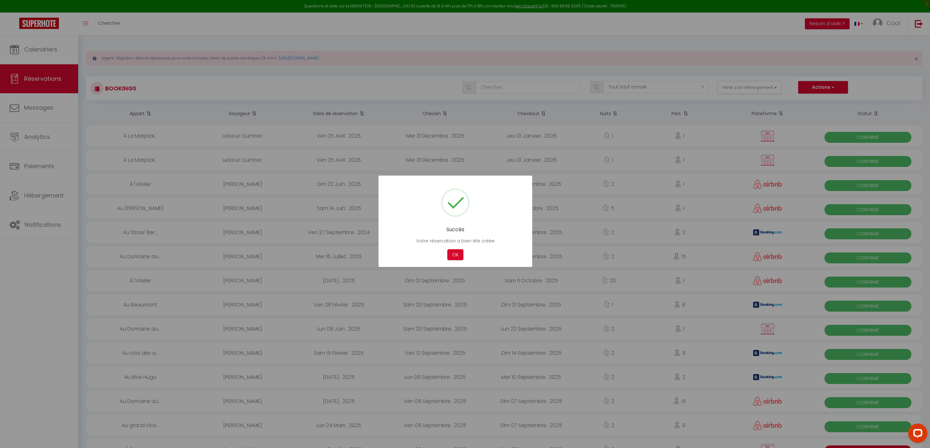
click at [464, 251] on div "OK" at bounding box center [455, 254] width 19 height 11
click at [462, 251] on button "OK" at bounding box center [455, 254] width 16 height 11
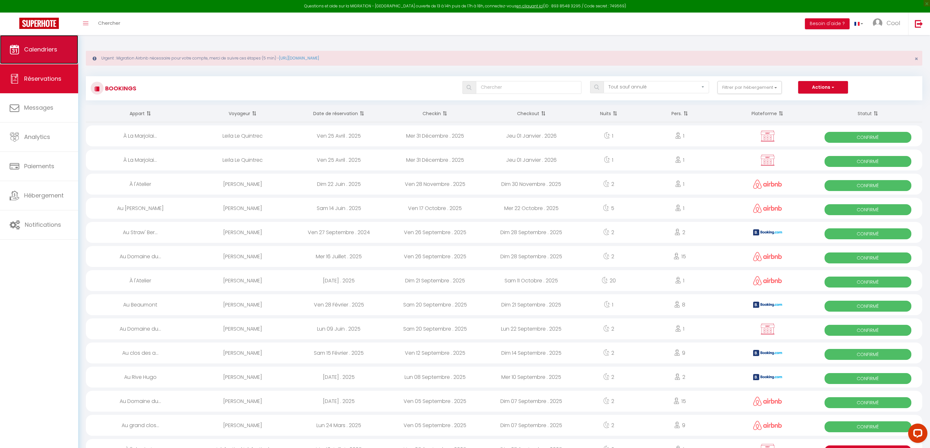
click at [58, 43] on link "Calendriers" at bounding box center [39, 49] width 78 height 29
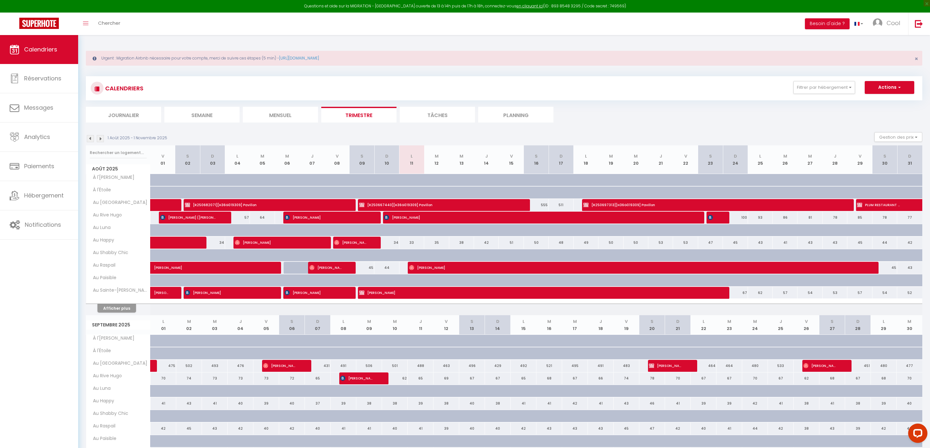
click at [511, 112] on li "Planning" at bounding box center [515, 115] width 75 height 16
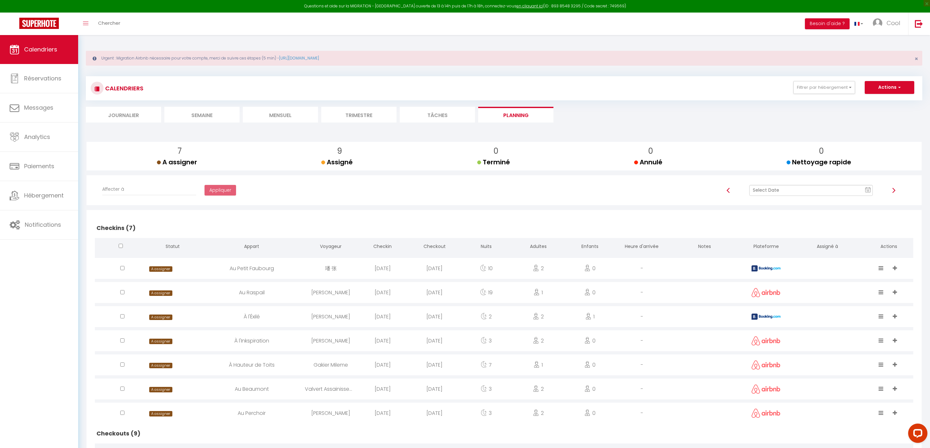
click at [835, 185] on input "text" at bounding box center [811, 190] width 124 height 11
click at [837, 244] on td "13" at bounding box center [832, 245] width 10 height 10
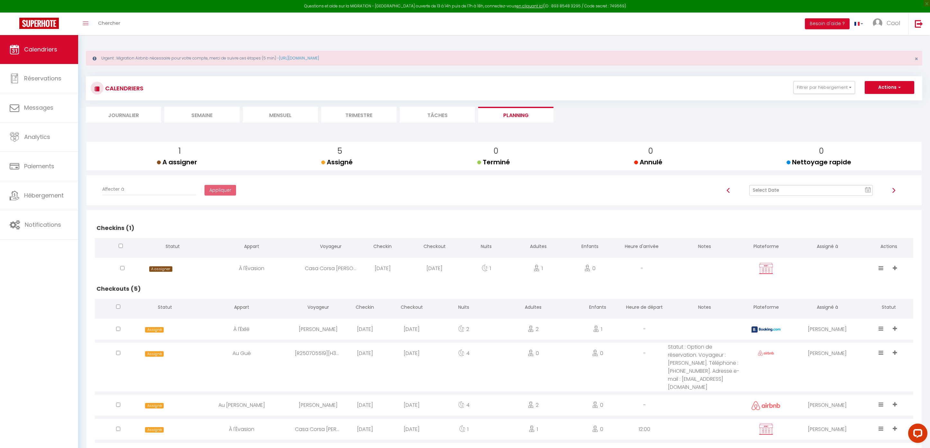
scroll to position [35, 0]
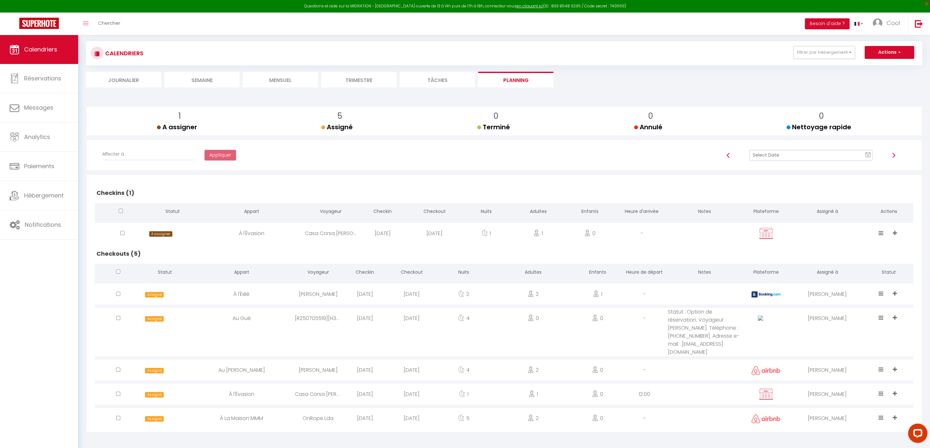
click at [805, 154] on input "text" at bounding box center [811, 155] width 124 height 11
click at [846, 212] on td "14" at bounding box center [843, 210] width 10 height 10
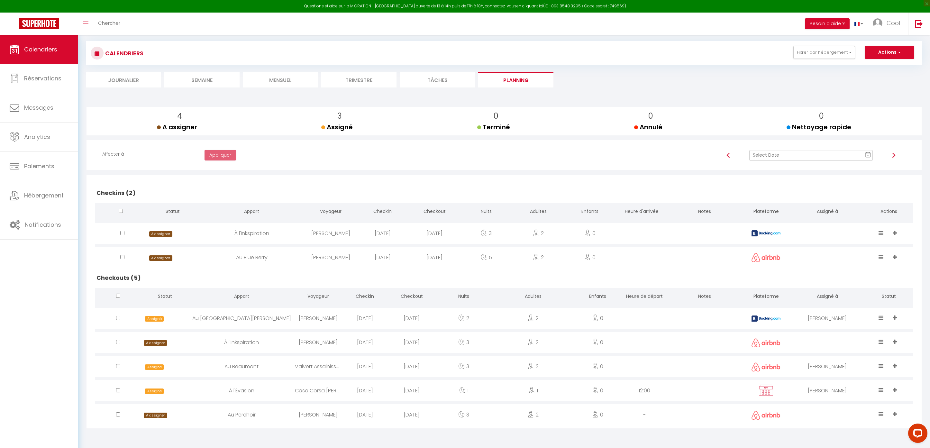
click at [821, 344] on div at bounding box center [827, 342] width 74 height 21
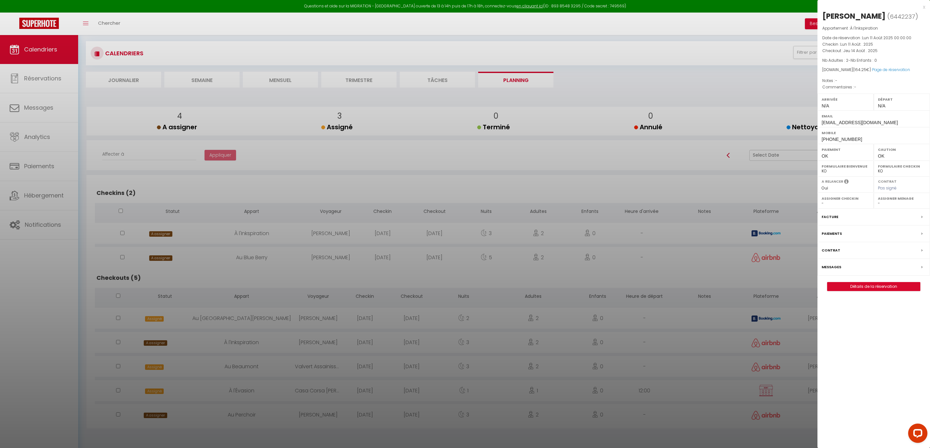
click at [888, 208] on div "Assigner Menage -" at bounding box center [902, 201] width 56 height 16
click at [882, 205] on select "- [PERSON_NAME] [PERSON_NAME] [PERSON_NAME] [PERSON_NAME] [PERSON_NAME] [PERSON…" at bounding box center [902, 203] width 48 height 6
click at [681, 376] on div at bounding box center [465, 224] width 930 height 448
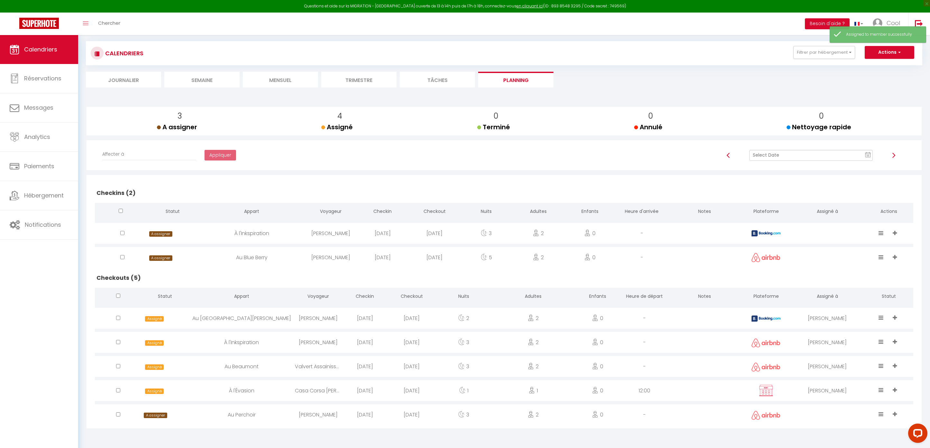
click at [826, 410] on div at bounding box center [827, 414] width 74 height 21
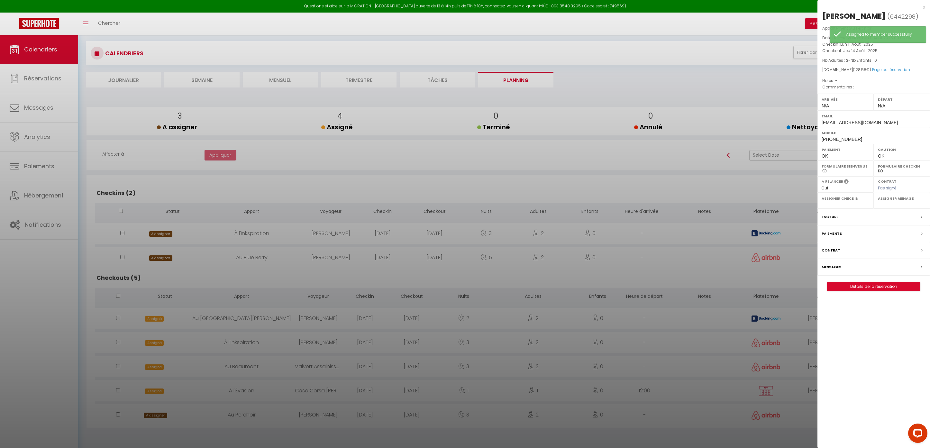
click at [881, 205] on select "- [PERSON_NAME] [PERSON_NAME] [PERSON_NAME] [PERSON_NAME] [PERSON_NAME] [PERSON…" at bounding box center [902, 203] width 48 height 6
click at [707, 380] on div at bounding box center [465, 224] width 930 height 448
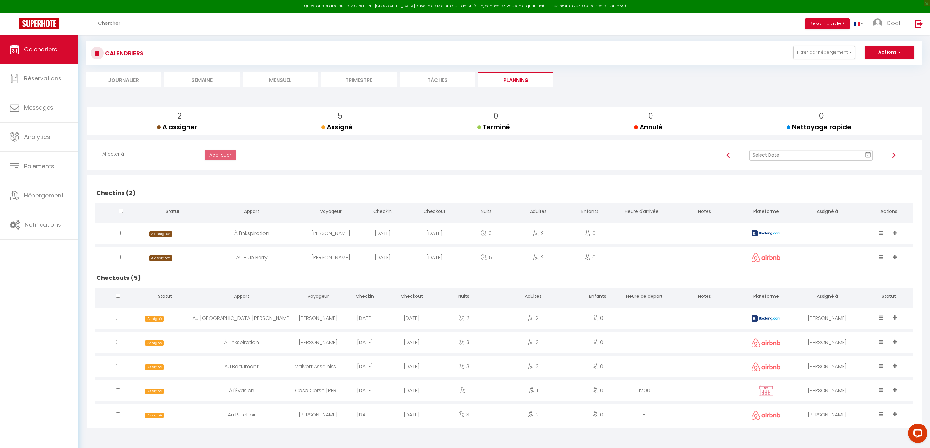
click at [832, 155] on input "text" at bounding box center [811, 155] width 124 height 11
click at [838, 213] on td "14" at bounding box center [843, 210] width 10 height 10
click at [788, 158] on input "text" at bounding box center [811, 155] width 124 height 11
click at [844, 211] on td "14" at bounding box center [843, 210] width 10 height 10
click at [813, 166] on div "11 « ‹ » › [DATE] [PHONE_NUMBER] [DATE] Sun Mon Tue Wed Thu Fri Sat 27 28 29 30…" at bounding box center [811, 158] width 204 height 17
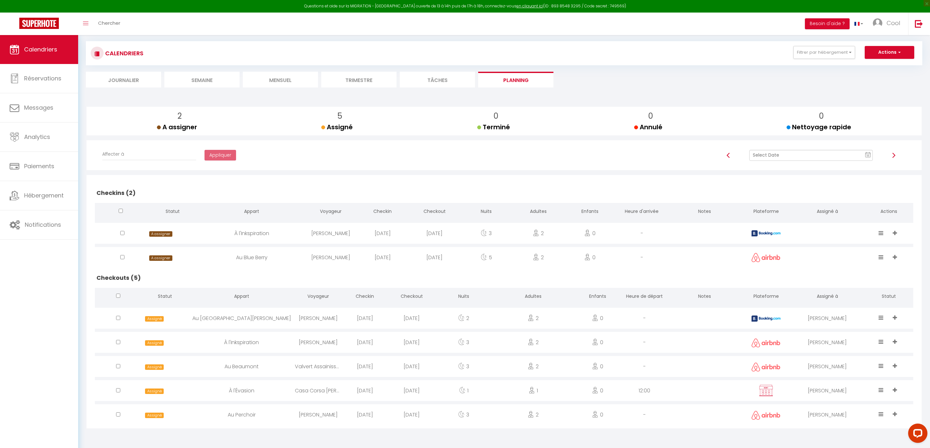
click at [816, 156] on input "text" at bounding box center [811, 155] width 124 height 11
click at [856, 211] on td "15" at bounding box center [853, 210] width 10 height 10
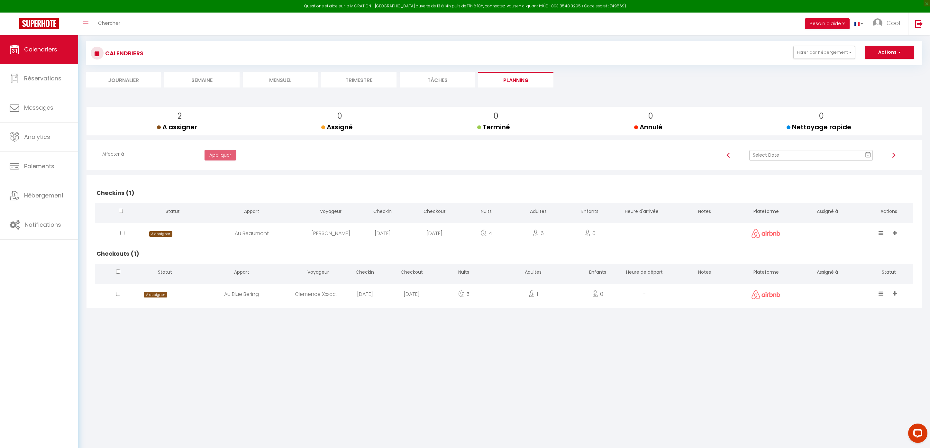
scroll to position [35, 0]
click at [346, 72] on li "Trimestre" at bounding box center [358, 80] width 75 height 16
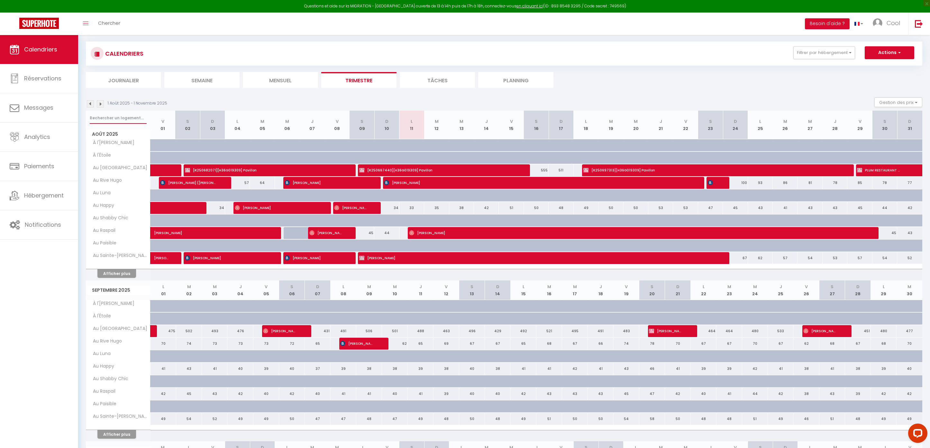
click at [102, 120] on input "text" at bounding box center [118, 118] width 57 height 12
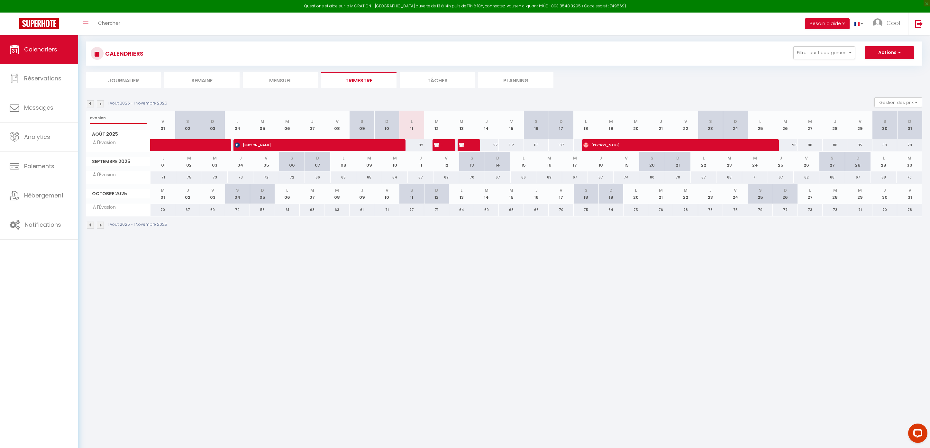
click at [120, 119] on input "evasion" at bounding box center [118, 118] width 57 height 12
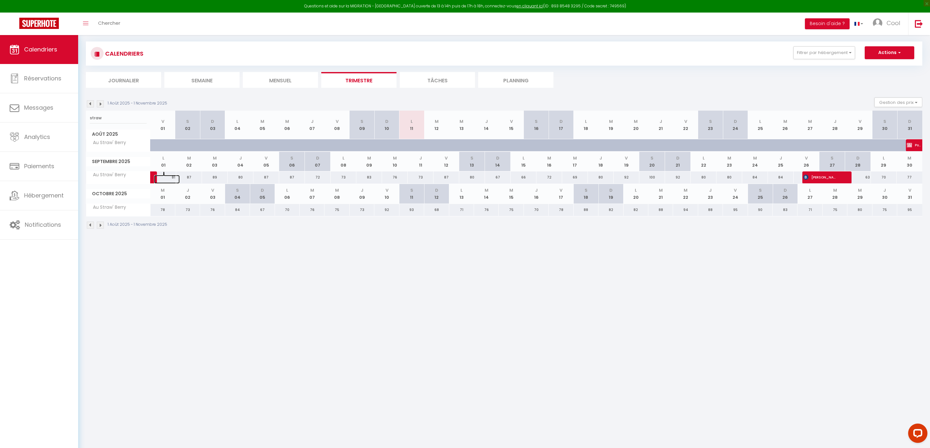
click at [164, 178] on span at bounding box center [164, 177] width 0 height 12
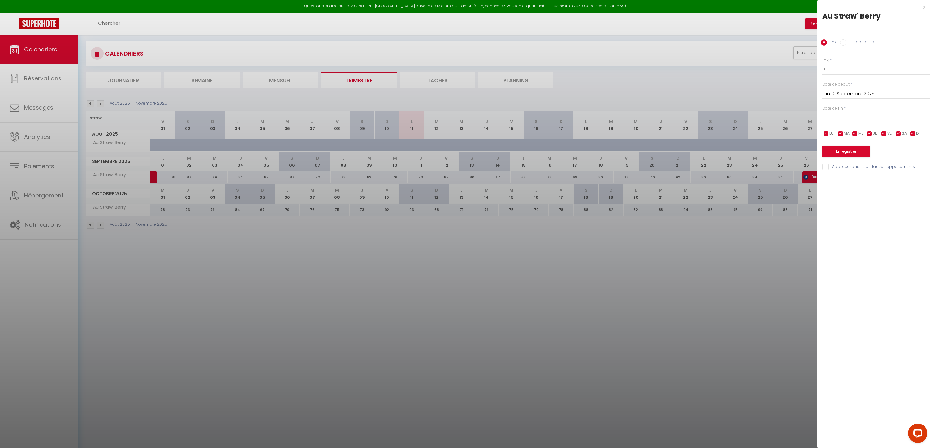
click at [845, 40] on input "Disponibilité" at bounding box center [843, 42] width 6 height 6
click at [845, 72] on select "Disponible Indisponible" at bounding box center [876, 69] width 108 height 12
click at [847, 94] on input "Lun 01 Septembre 2025" at bounding box center [876, 94] width 108 height 8
click at [890, 76] on div "Prix * 81 Statut * Disponible Indisponible Date de début * [DATE] < [DATE] > Di…" at bounding box center [873, 111] width 113 height 122
click at [869, 117] on input "text" at bounding box center [876, 118] width 108 height 8
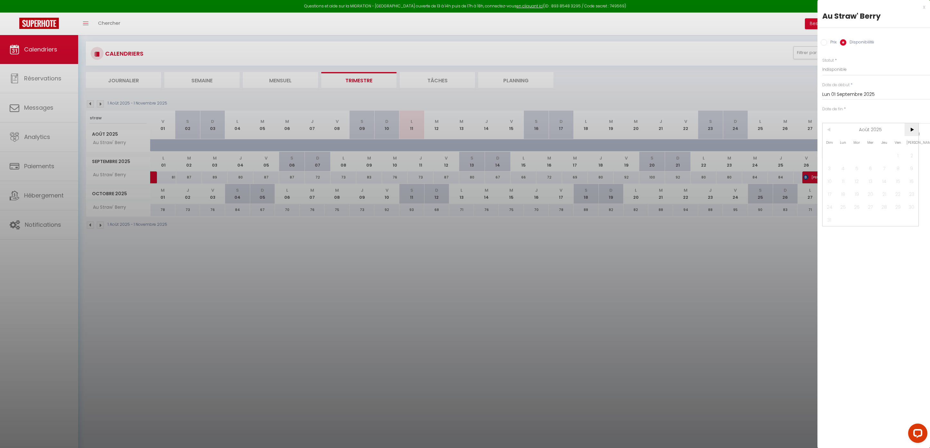
click at [914, 132] on span ">" at bounding box center [911, 129] width 14 height 13
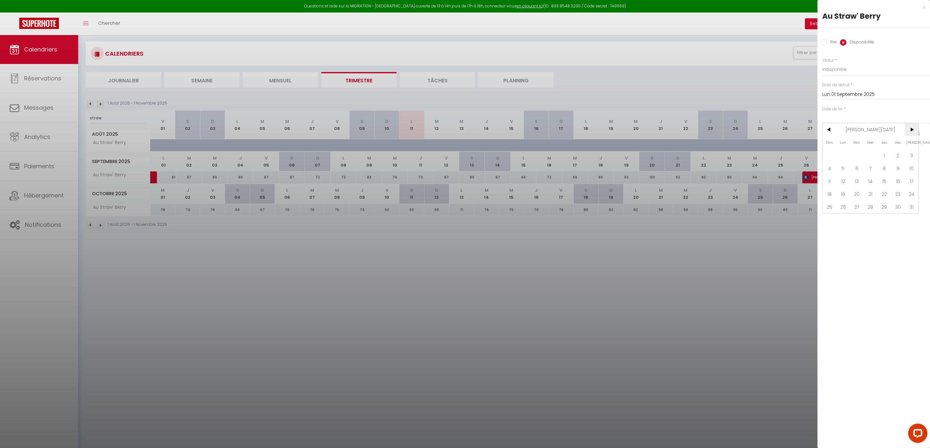
click at [914, 129] on span ">" at bounding box center [911, 129] width 14 height 13
click at [906, 192] on span "28" at bounding box center [911, 193] width 14 height 13
click at [840, 149] on button "Enregistrer" at bounding box center [846, 152] width 48 height 12
